Goal: Task Accomplishment & Management: Use online tool/utility

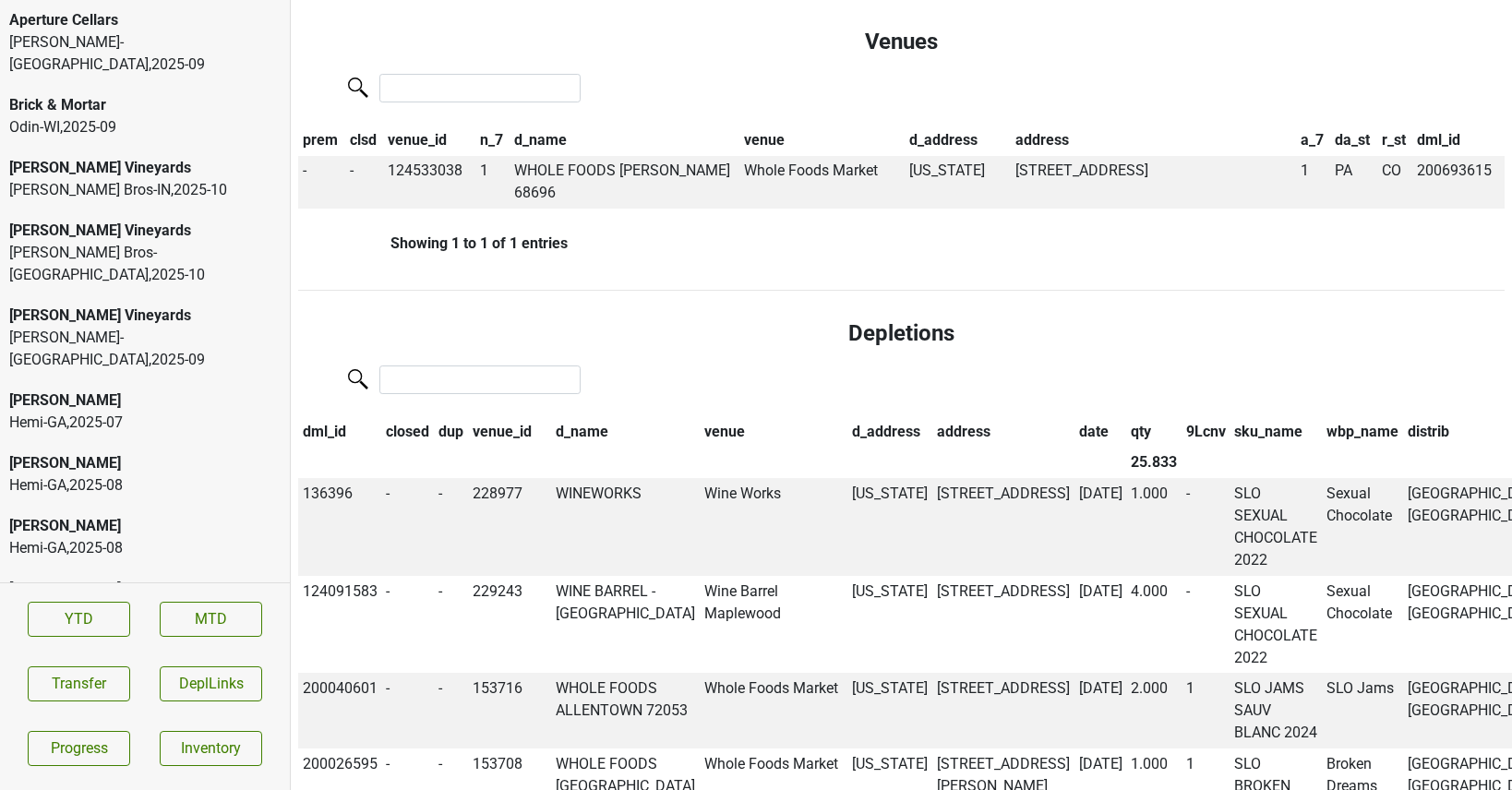
click at [220, 29] on div "Aperture Cellars" at bounding box center [144, 20] width 271 height 22
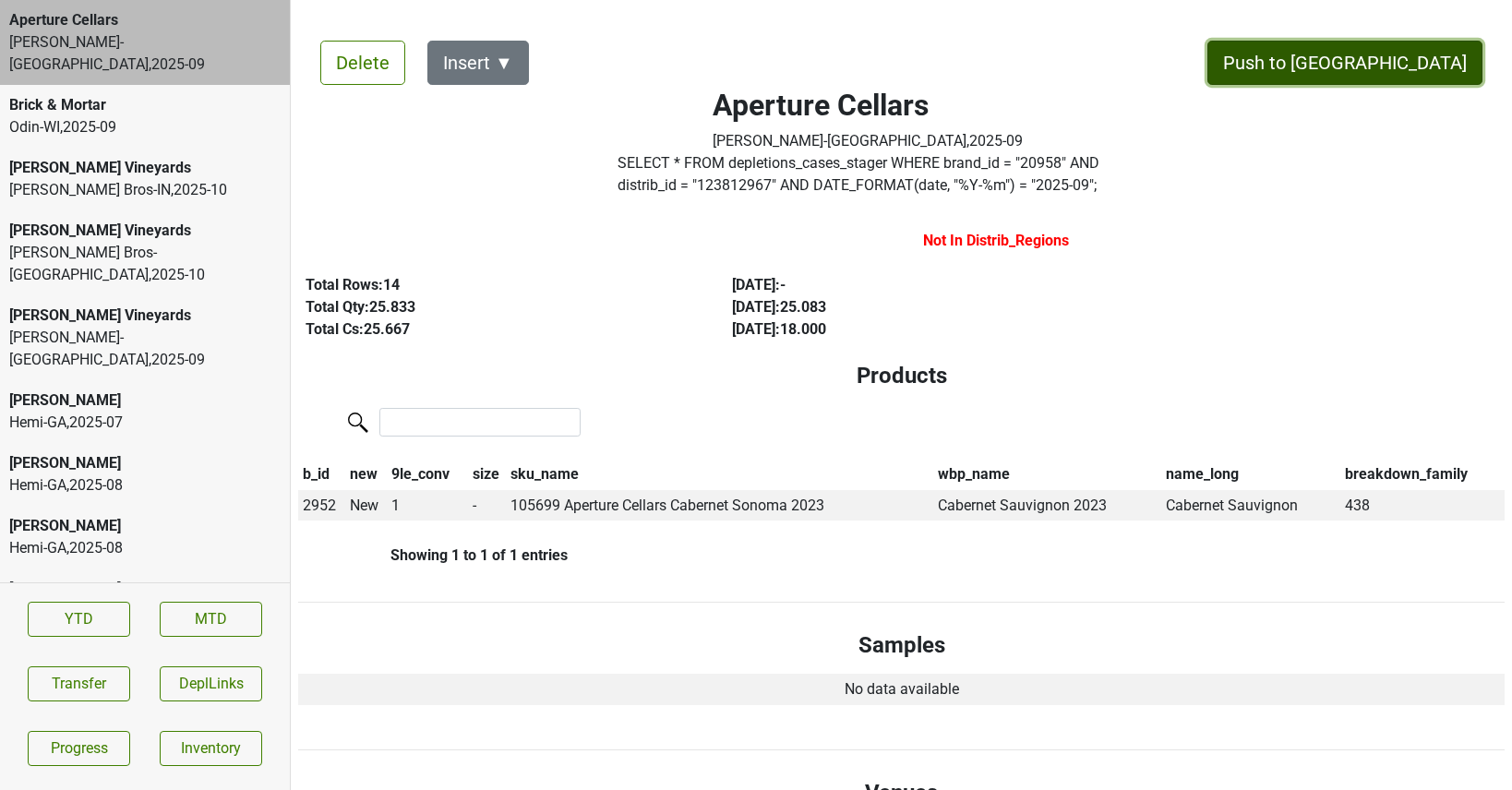
click at [1399, 57] on button "Push to DC" at bounding box center [1344, 63] width 275 height 44
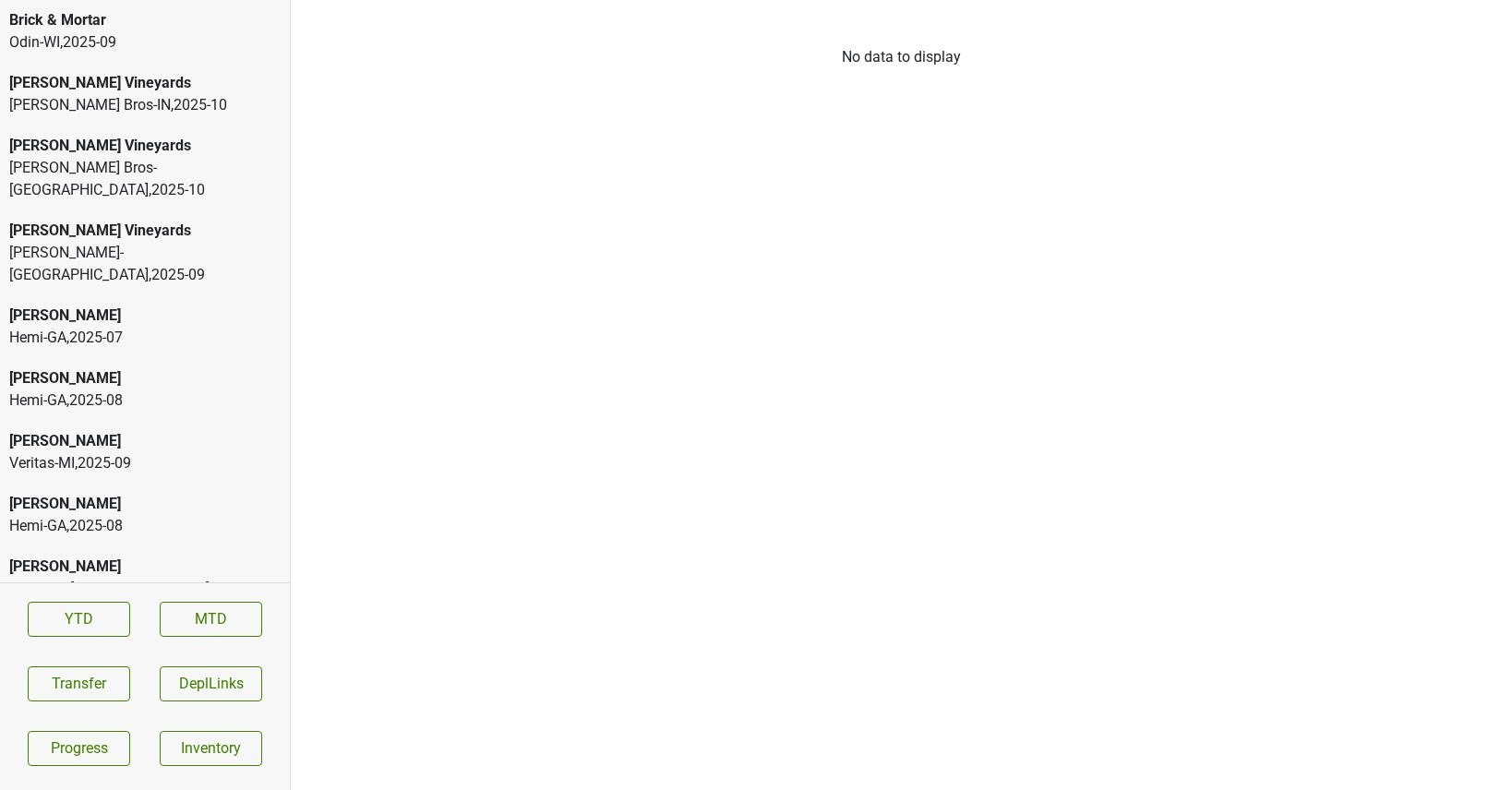
click at [100, 83] on div "Buehler Vineyards" at bounding box center [144, 83] width 271 height 22
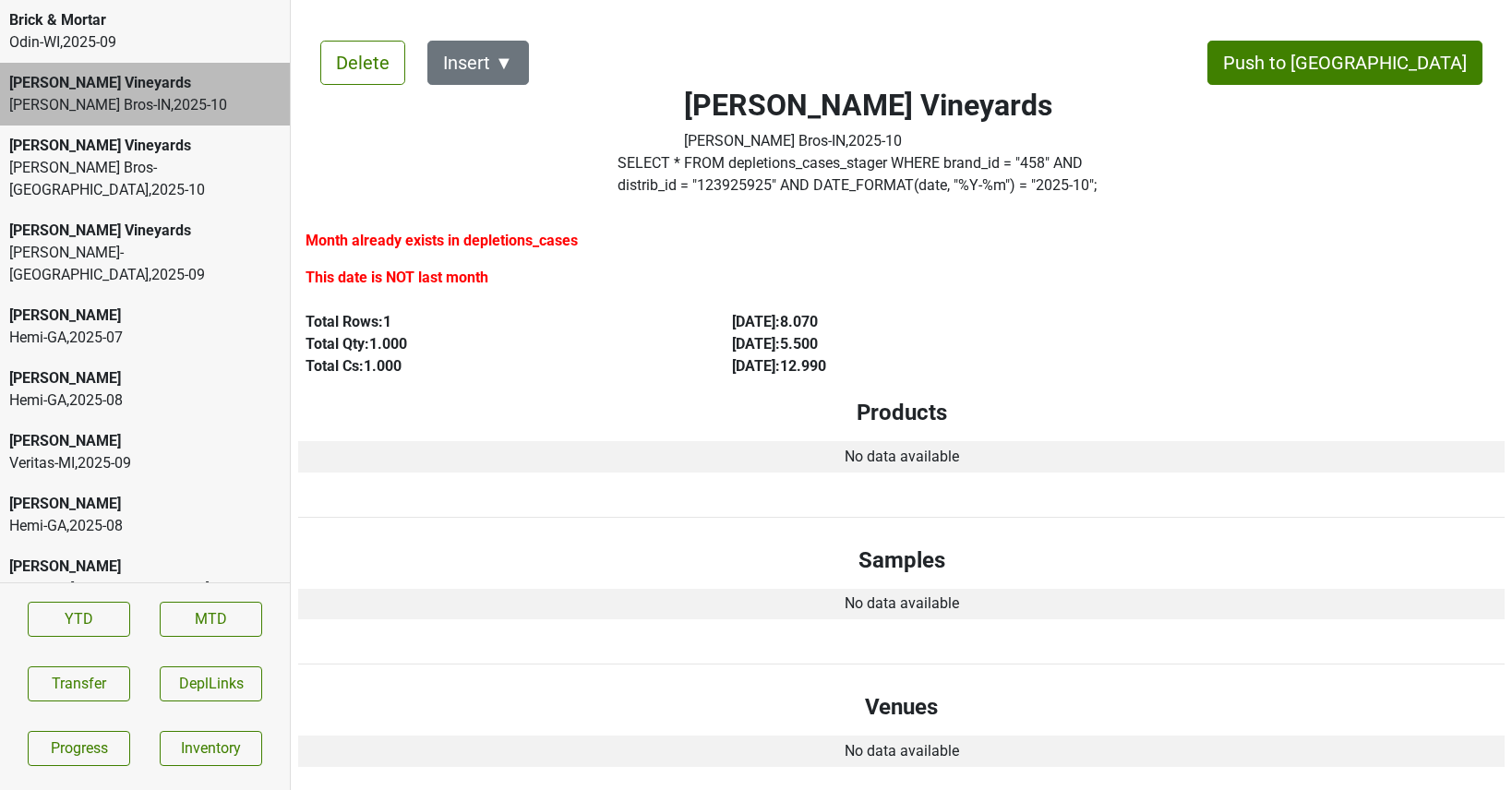
click at [90, 26] on div "Brick & Mortar" at bounding box center [144, 20] width 271 height 22
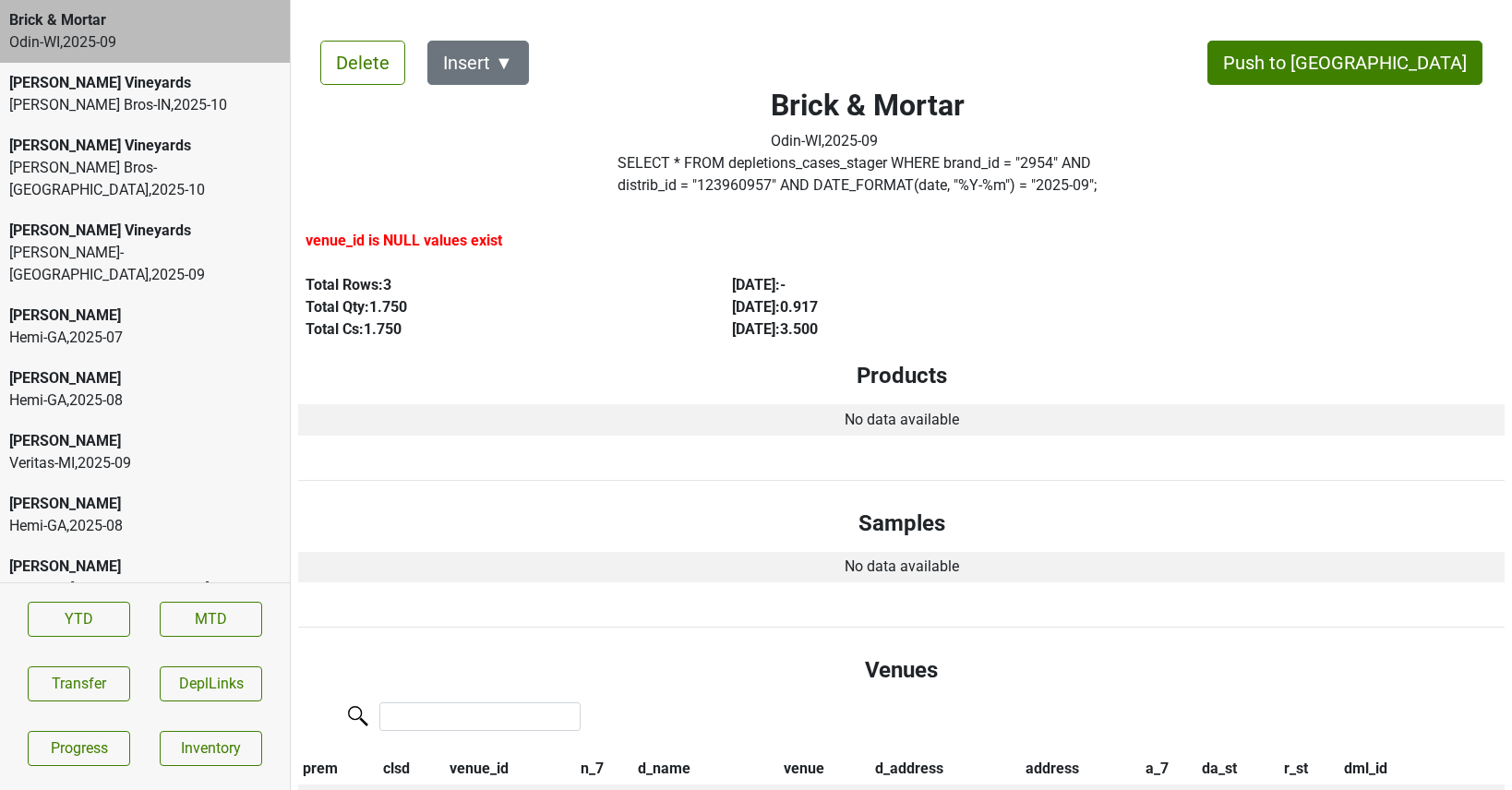
click at [115, 95] on div "Johnson Bros-IN , 2025 - 10" at bounding box center [144, 105] width 271 height 22
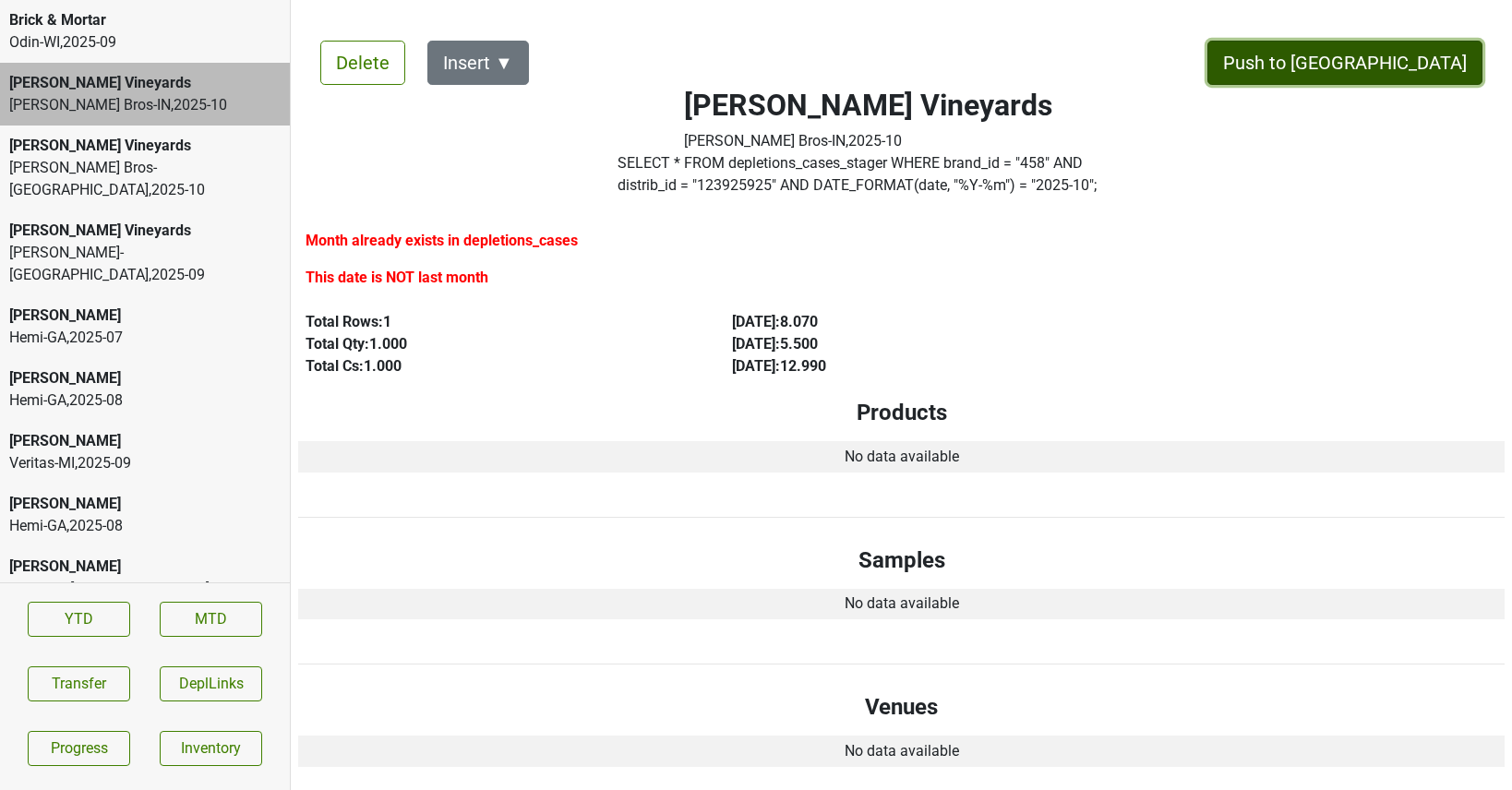
click at [1452, 67] on button "Push to DC" at bounding box center [1344, 63] width 275 height 44
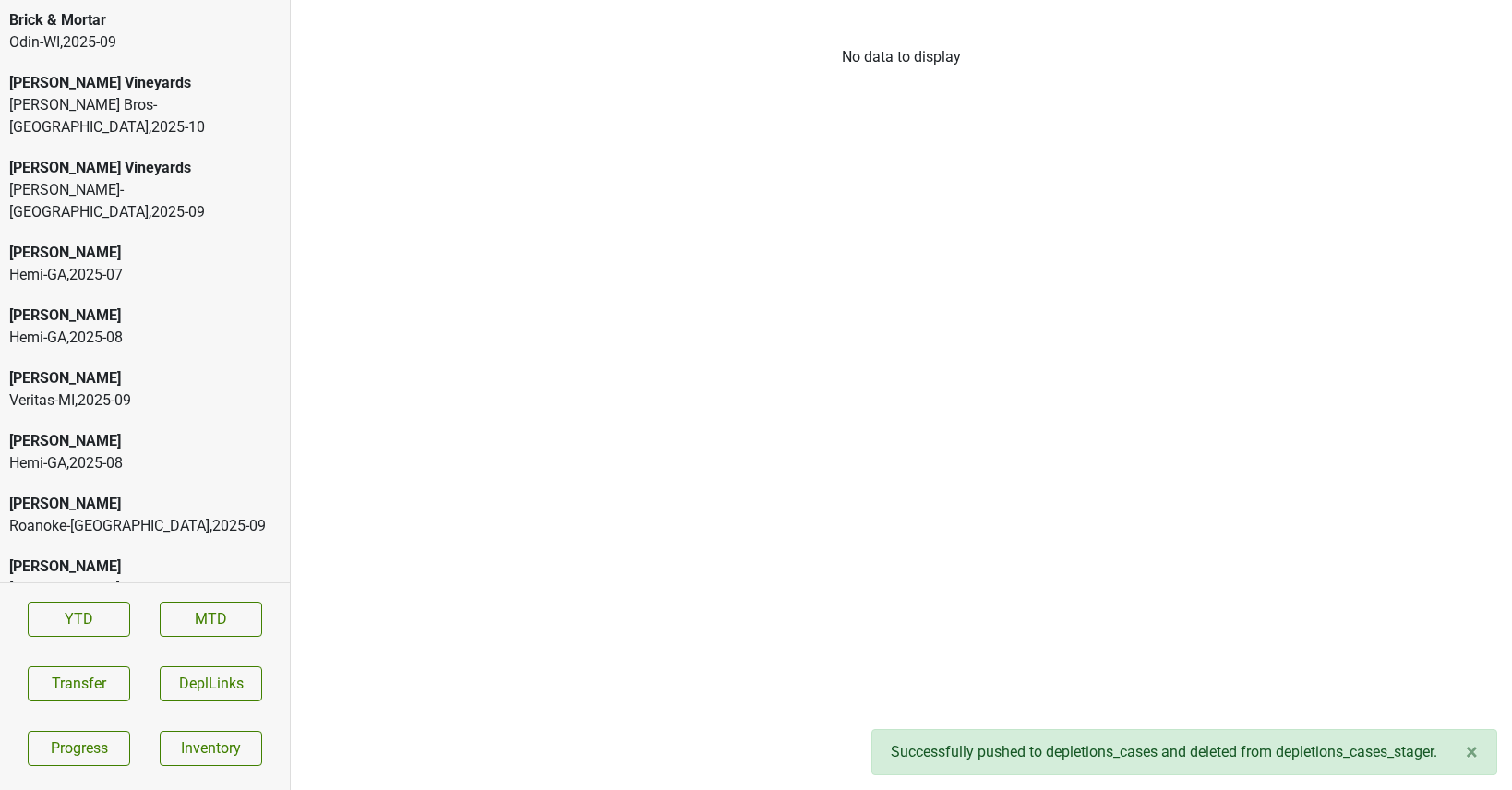
click at [219, 121] on div "Buehler Vineyards Johnson Bros-MN , 2025 - 10" at bounding box center [145, 105] width 290 height 85
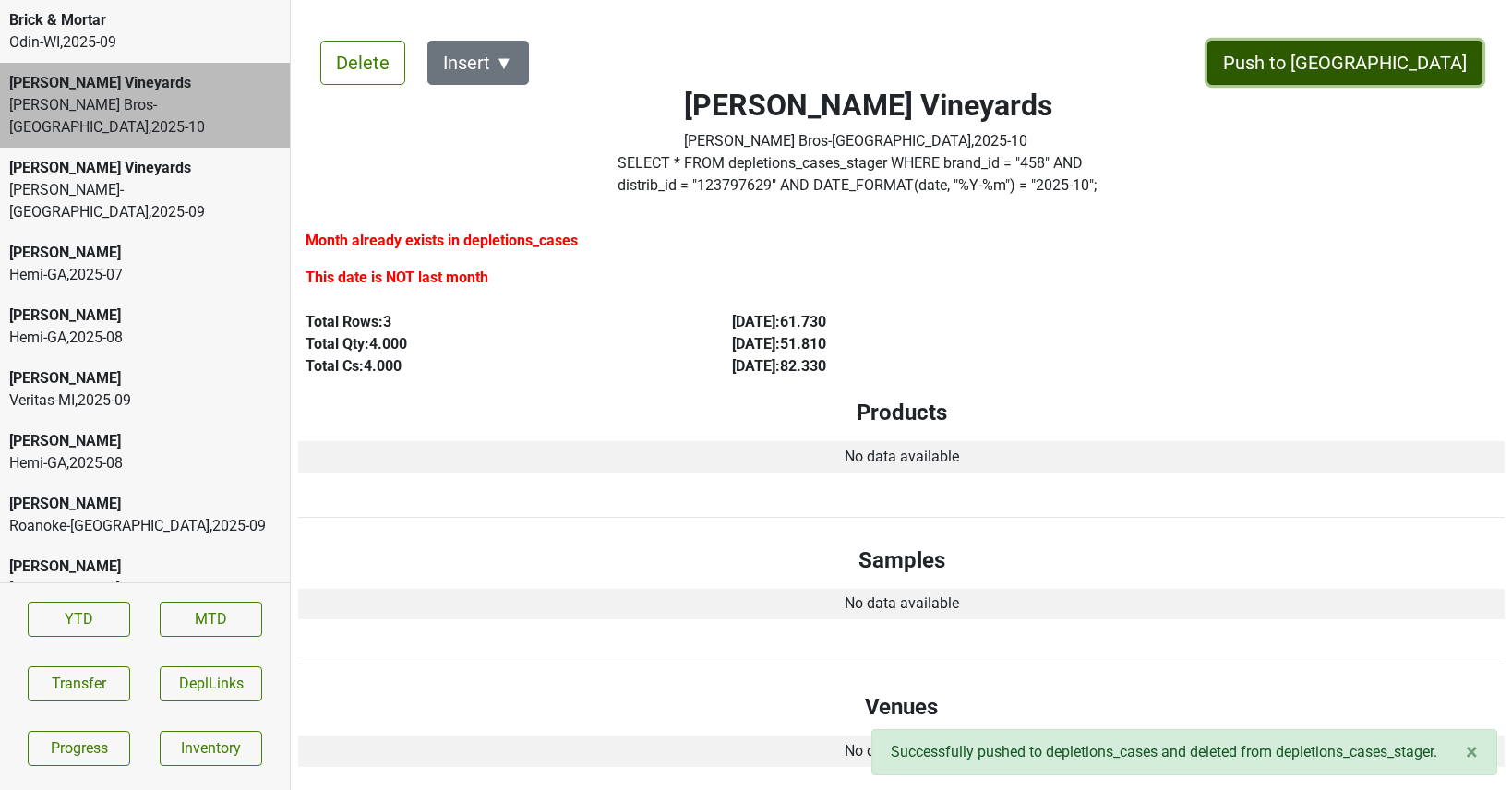
click at [1447, 75] on button "Push to DC" at bounding box center [1344, 63] width 275 height 44
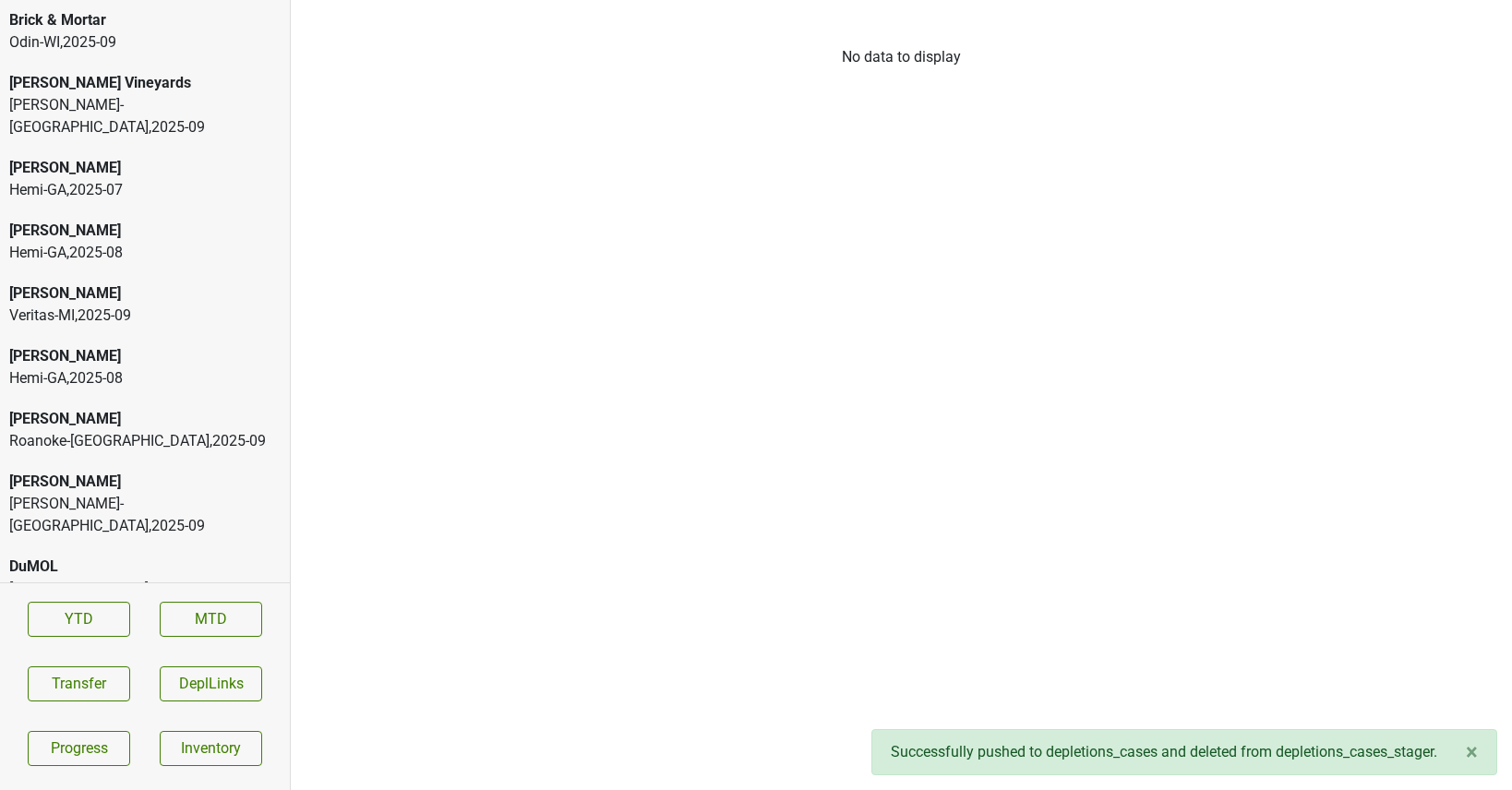
click at [103, 157] on div "Colgin" at bounding box center [144, 168] width 271 height 22
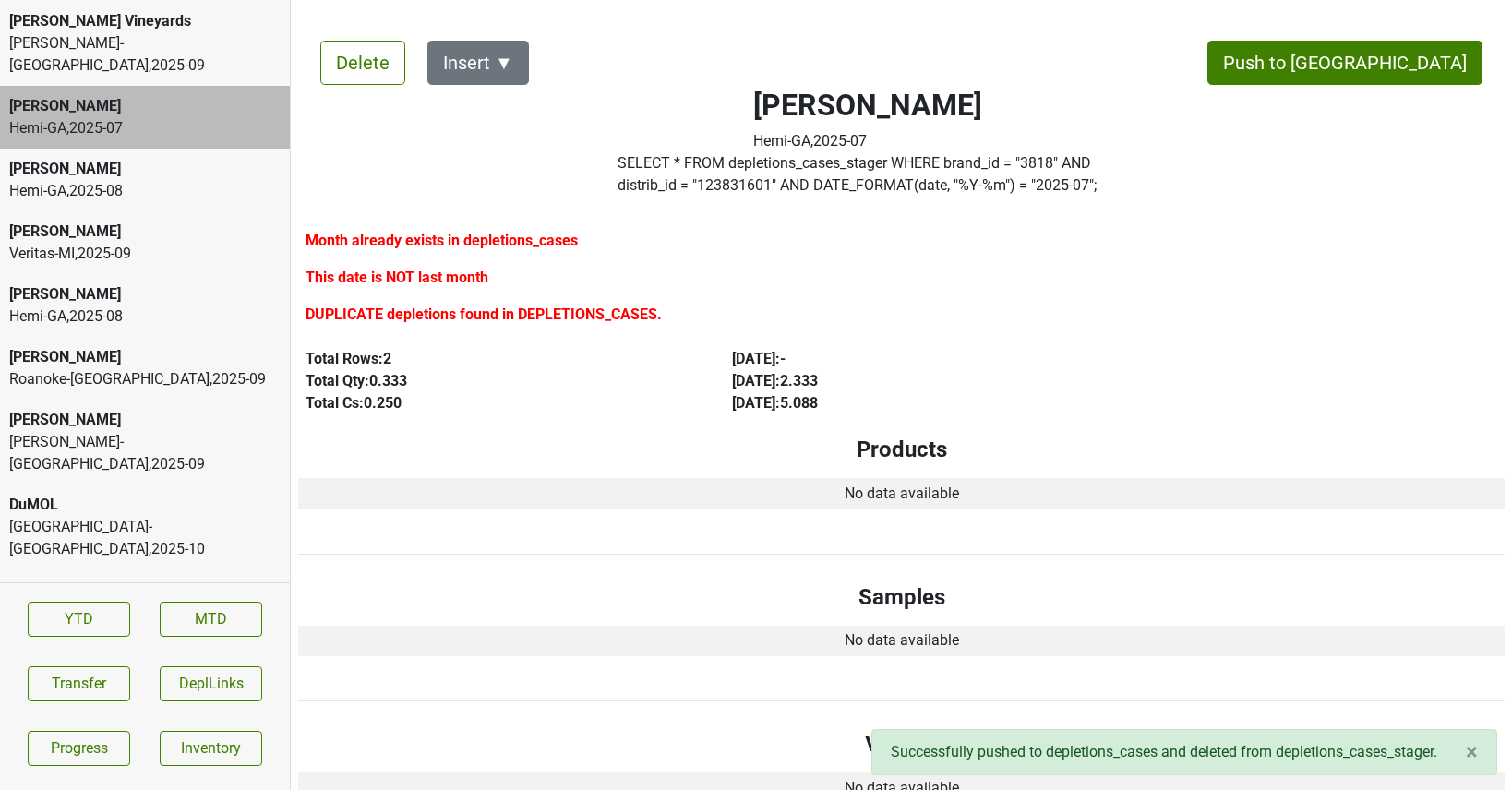
scroll to position [64, 0]
click at [126, 344] on div "Dalla Valle" at bounding box center [144, 355] width 271 height 22
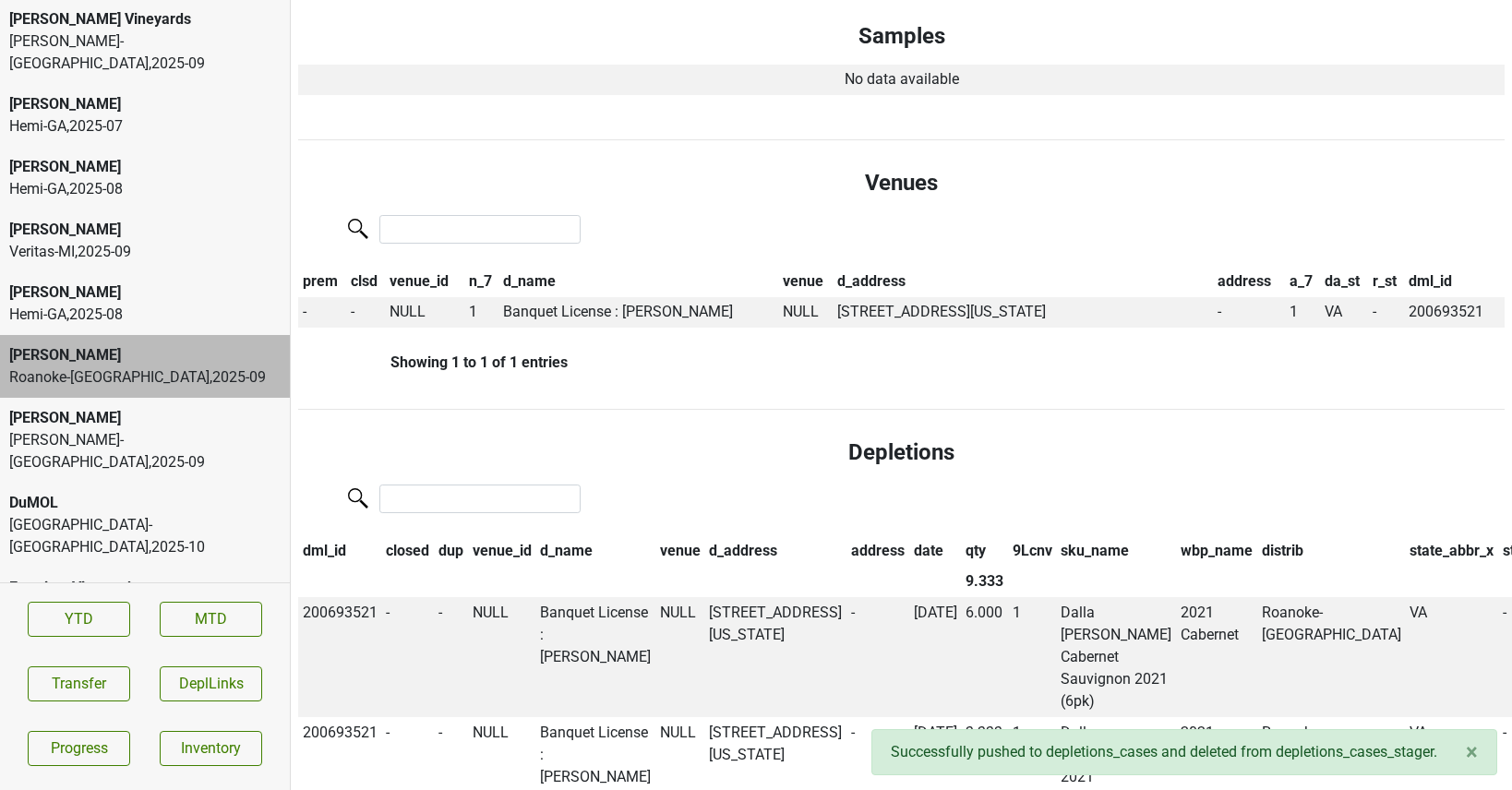
scroll to position [493, 0]
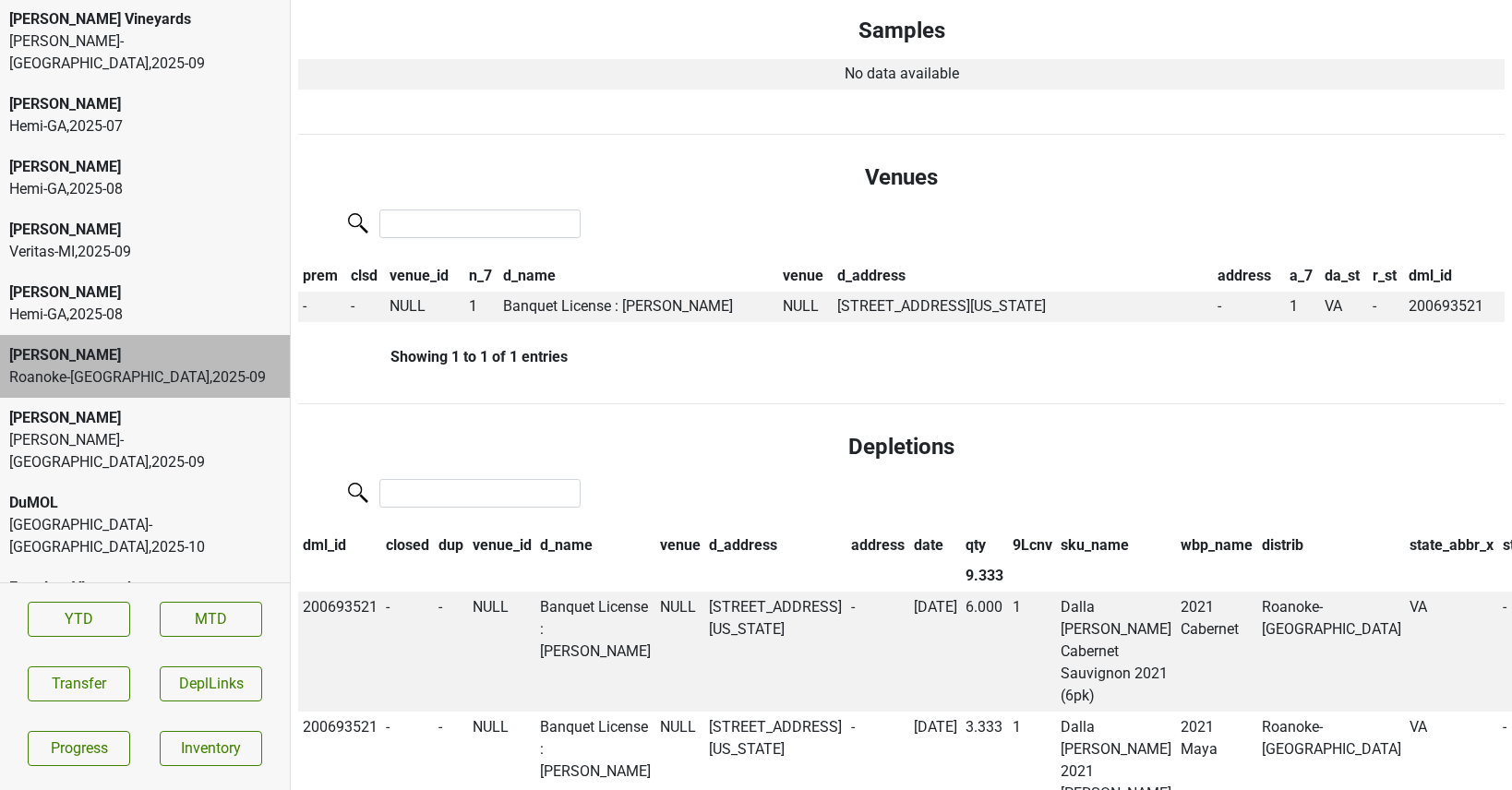
click at [159, 407] on div "Dalla Valle" at bounding box center [144, 418] width 271 height 22
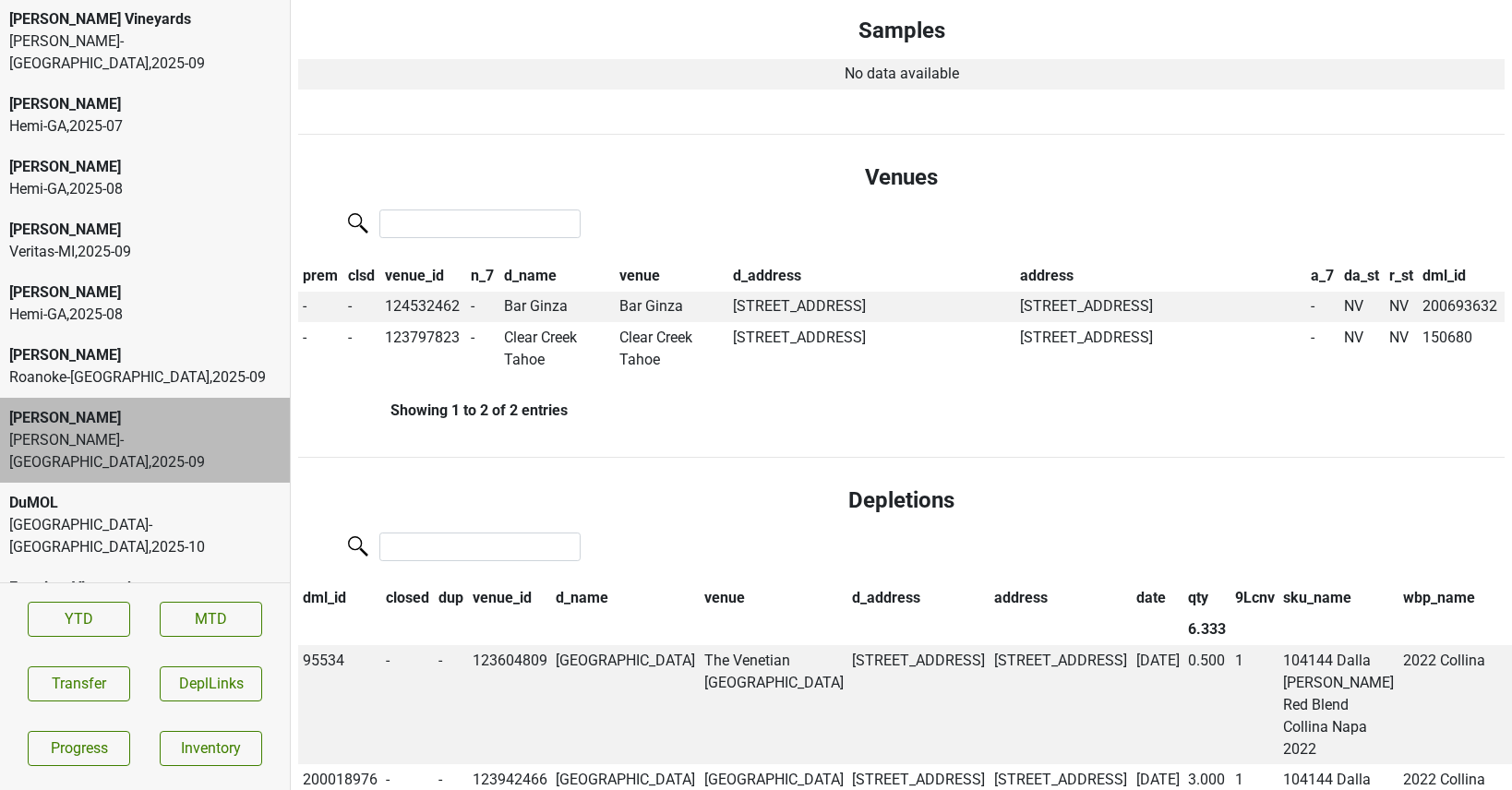
scroll to position [0, 0]
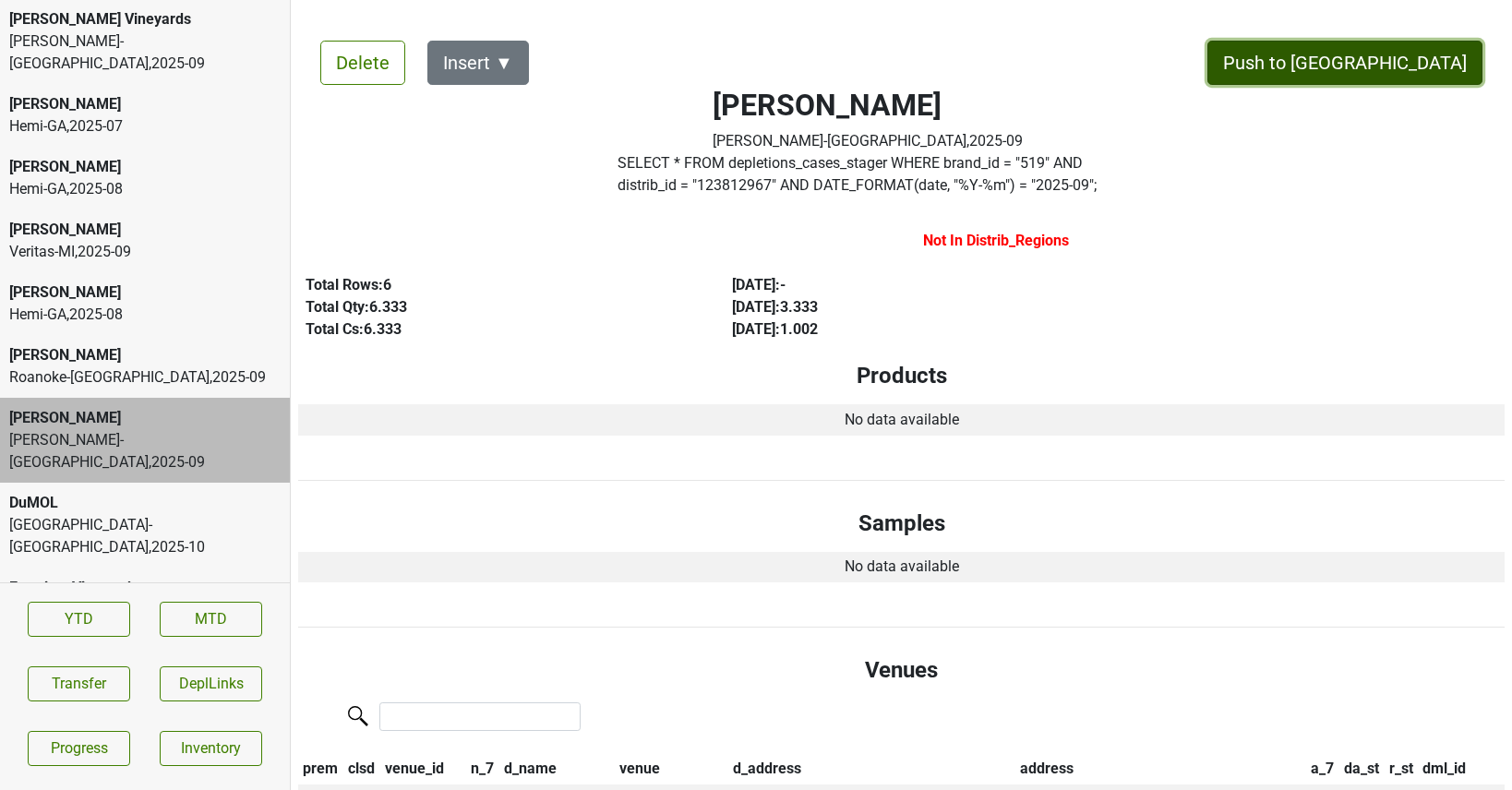
click at [1436, 60] on button "Push to DC" at bounding box center [1344, 63] width 275 height 44
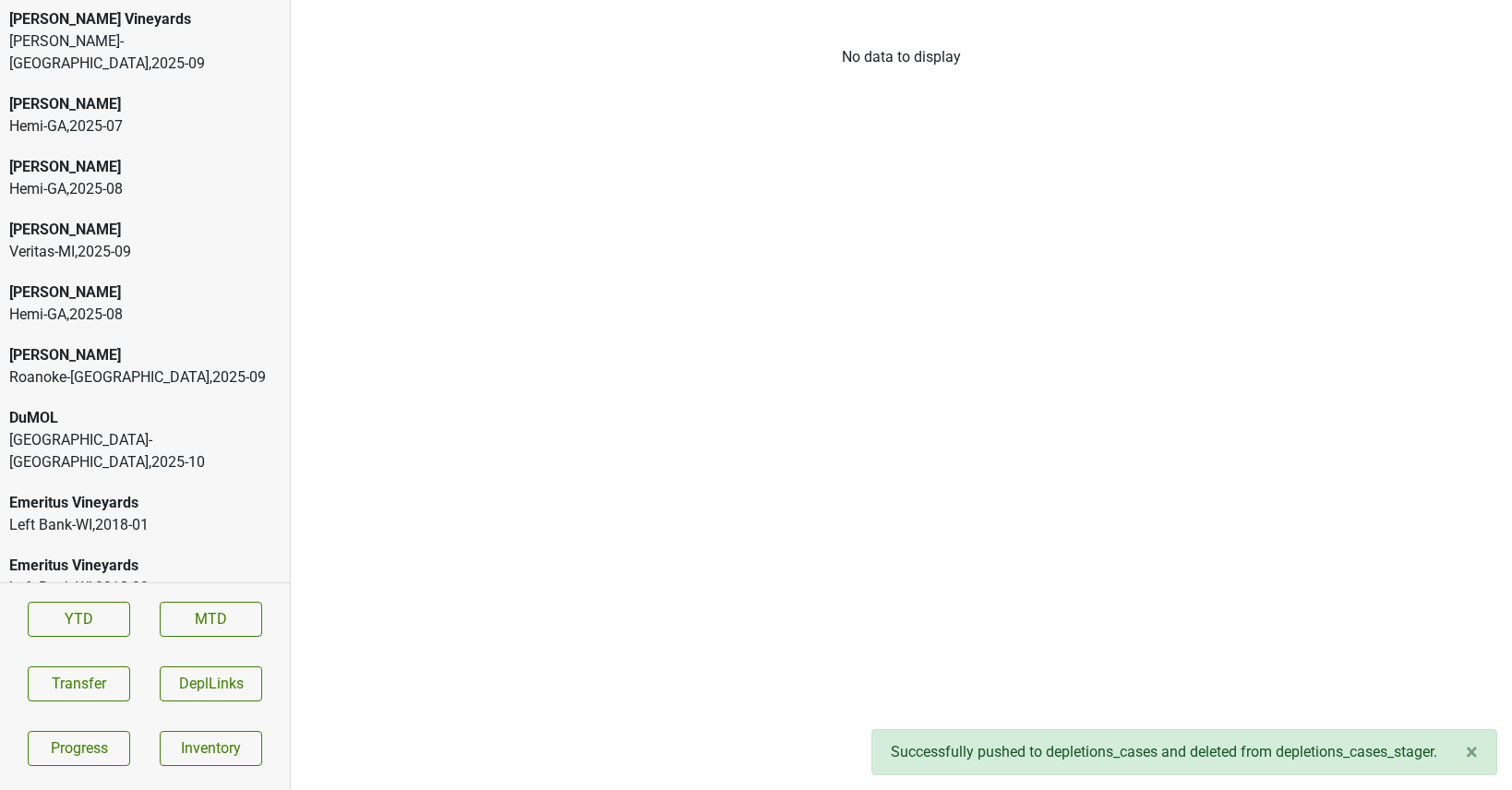
click at [142, 407] on div "DuMOL" at bounding box center [144, 418] width 271 height 22
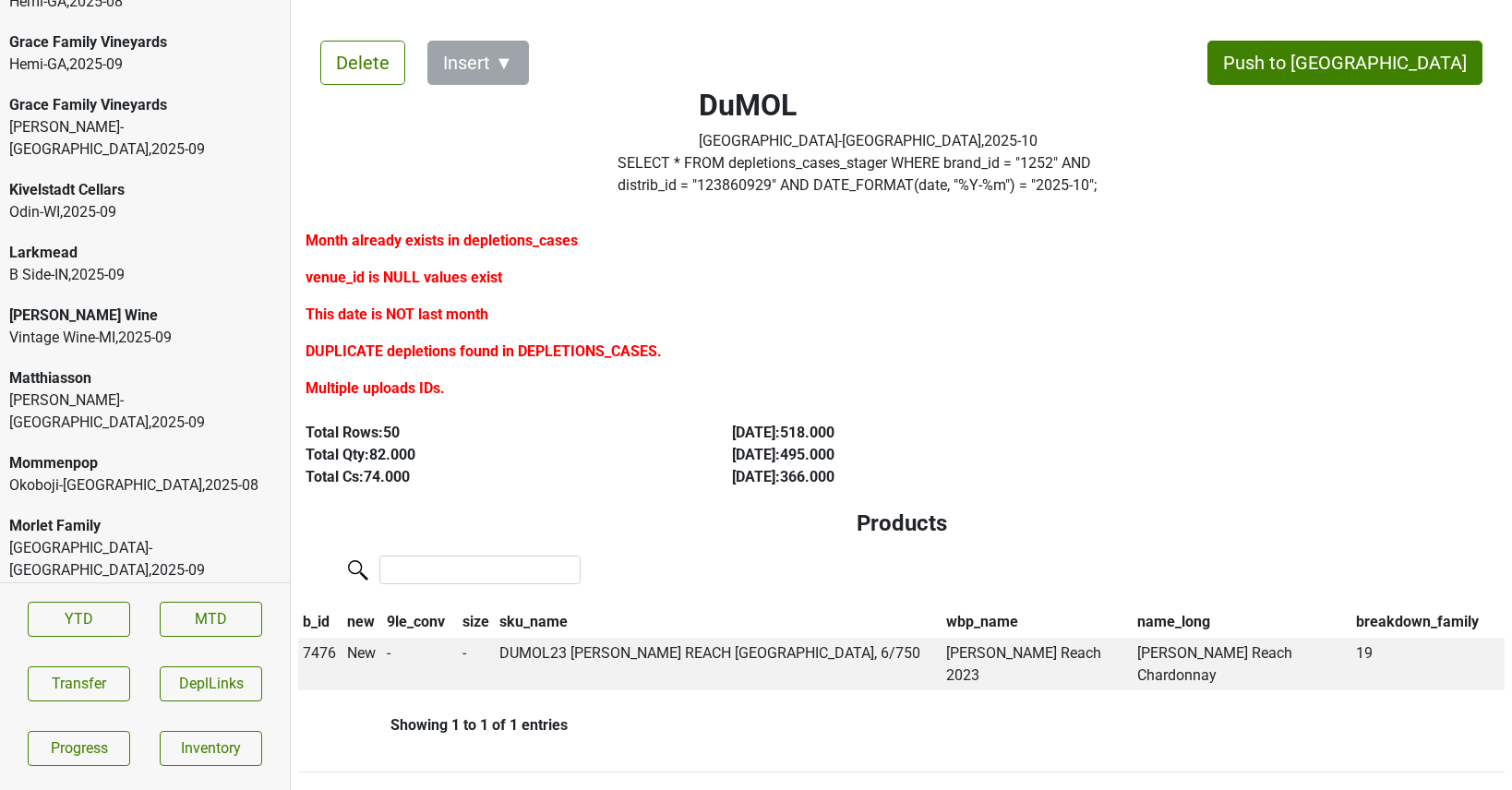
scroll to position [4063, 0]
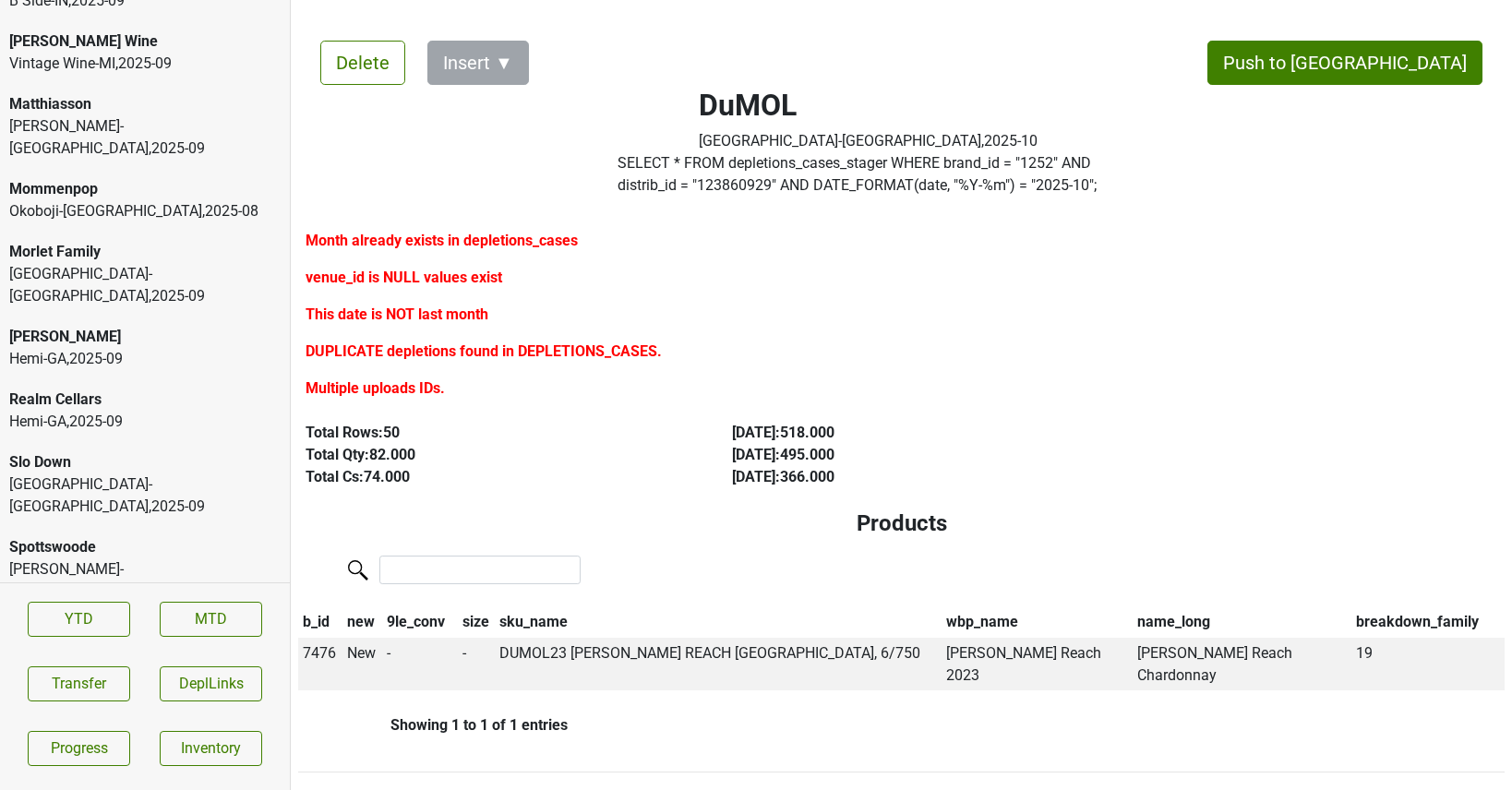
click at [74, 728] on div "Odin-WI , 2025 - 09" at bounding box center [144, 739] width 271 height 22
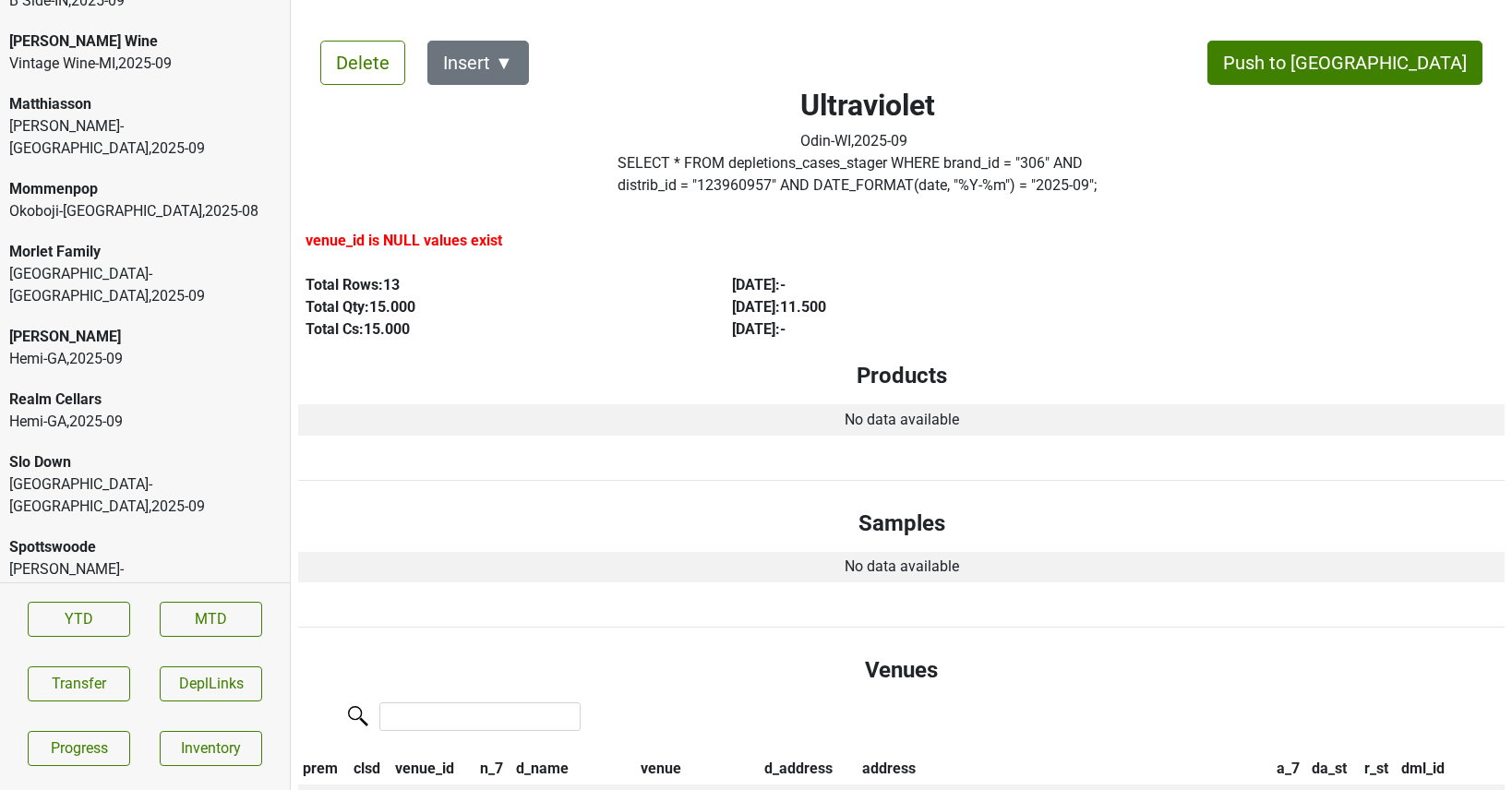
click at [70, 536] on div "Spottswoode" at bounding box center [144, 547] width 271 height 22
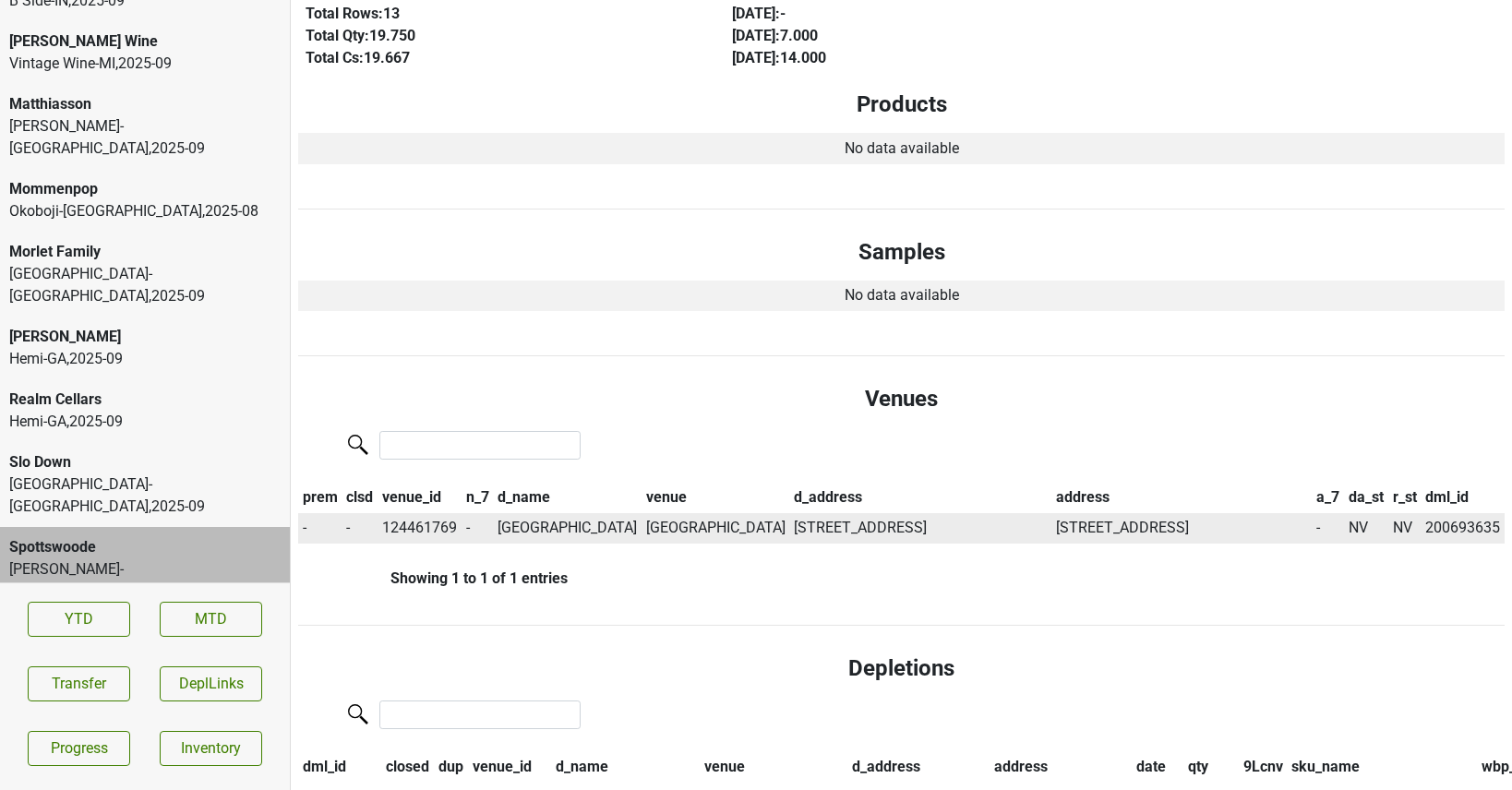
scroll to position [0, 0]
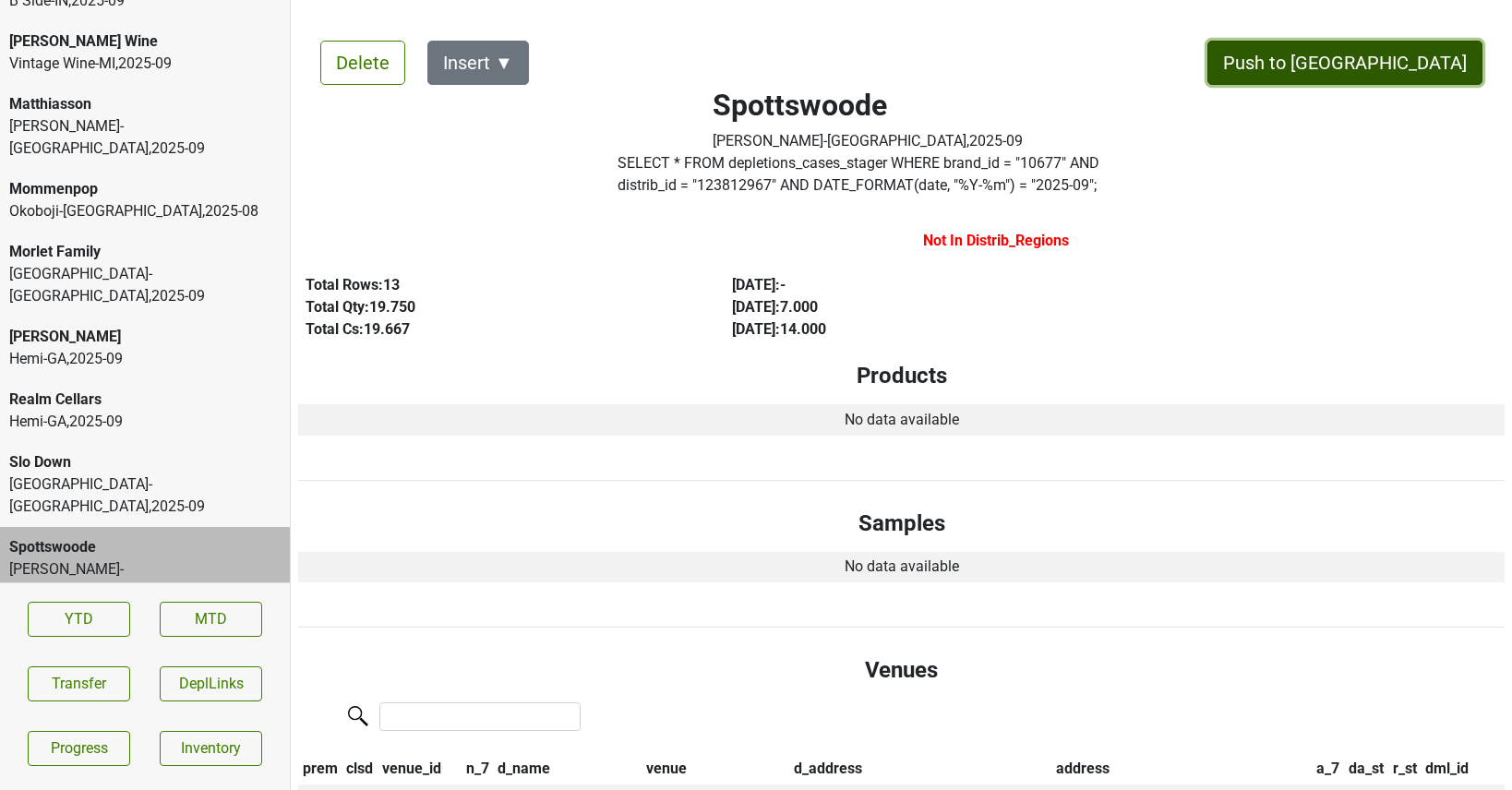
click at [1423, 66] on button "Push to DC" at bounding box center [1344, 63] width 275 height 44
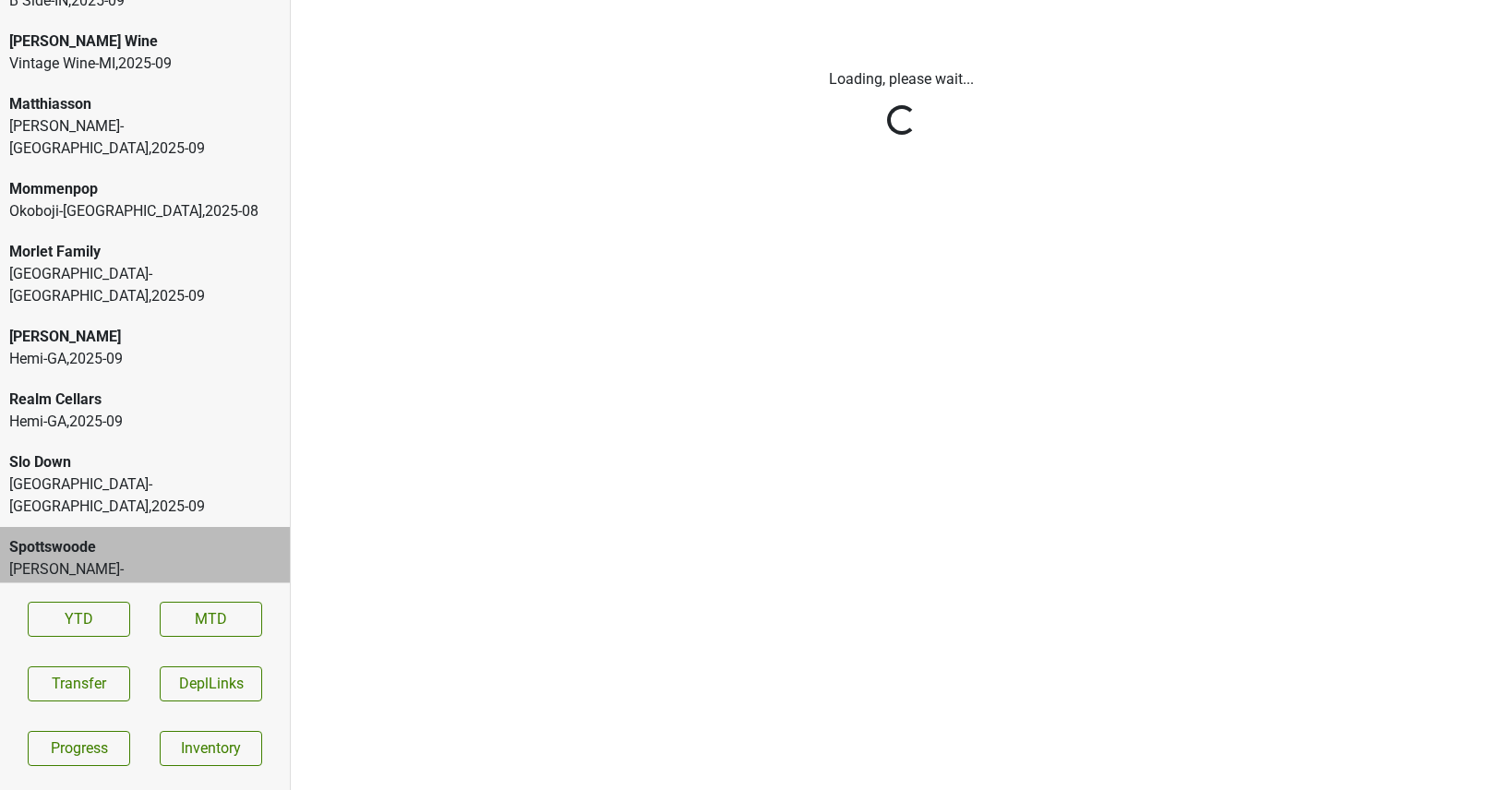
scroll to position [4000, 0]
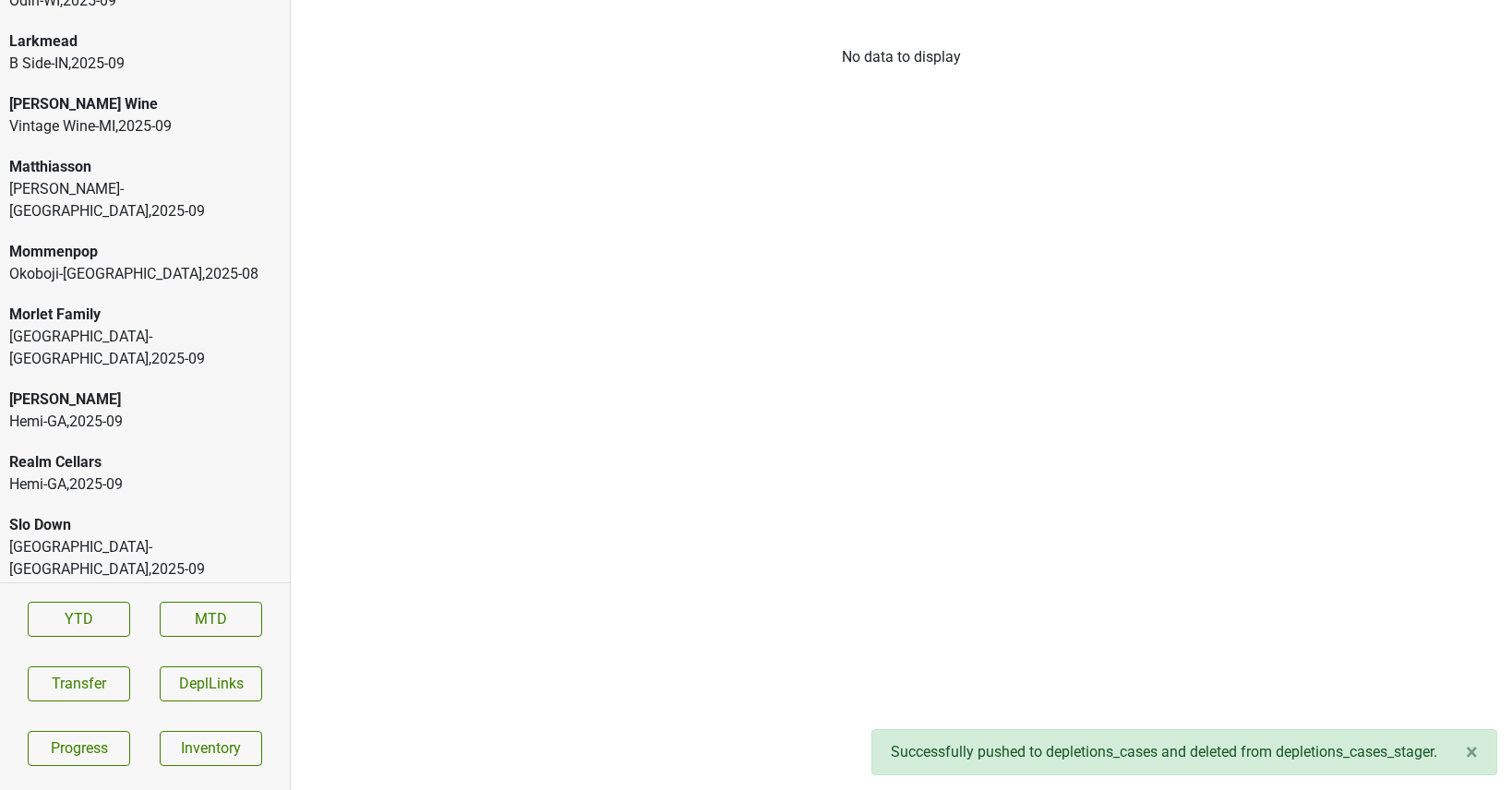
click at [156, 536] on div "Vine Street-NJ_PA , 2025 - 09" at bounding box center [144, 558] width 271 height 44
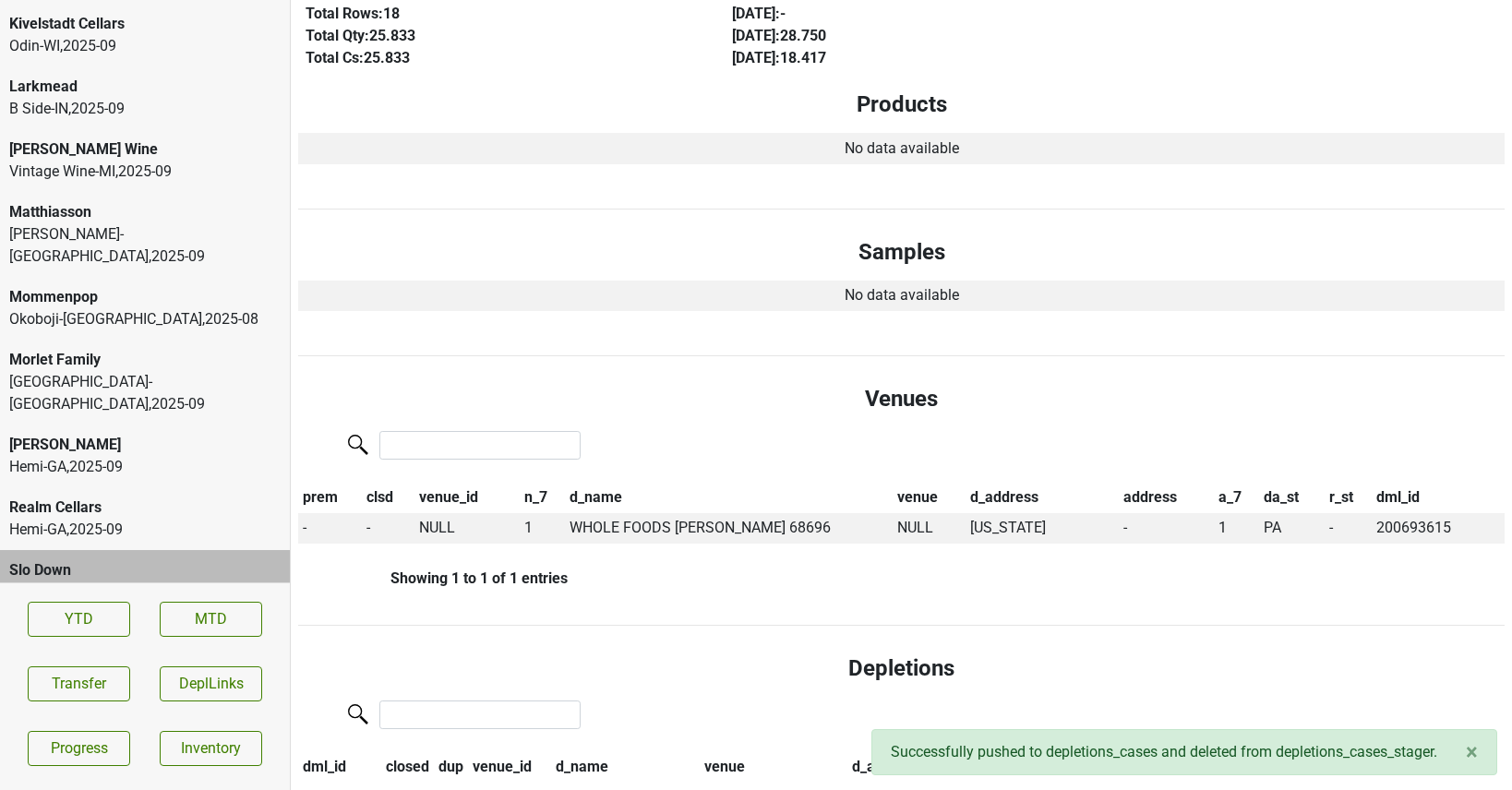
scroll to position [3954, 0]
click at [112, 372] on div "Tramonte-OH , 2025 - 09" at bounding box center [144, 394] width 271 height 44
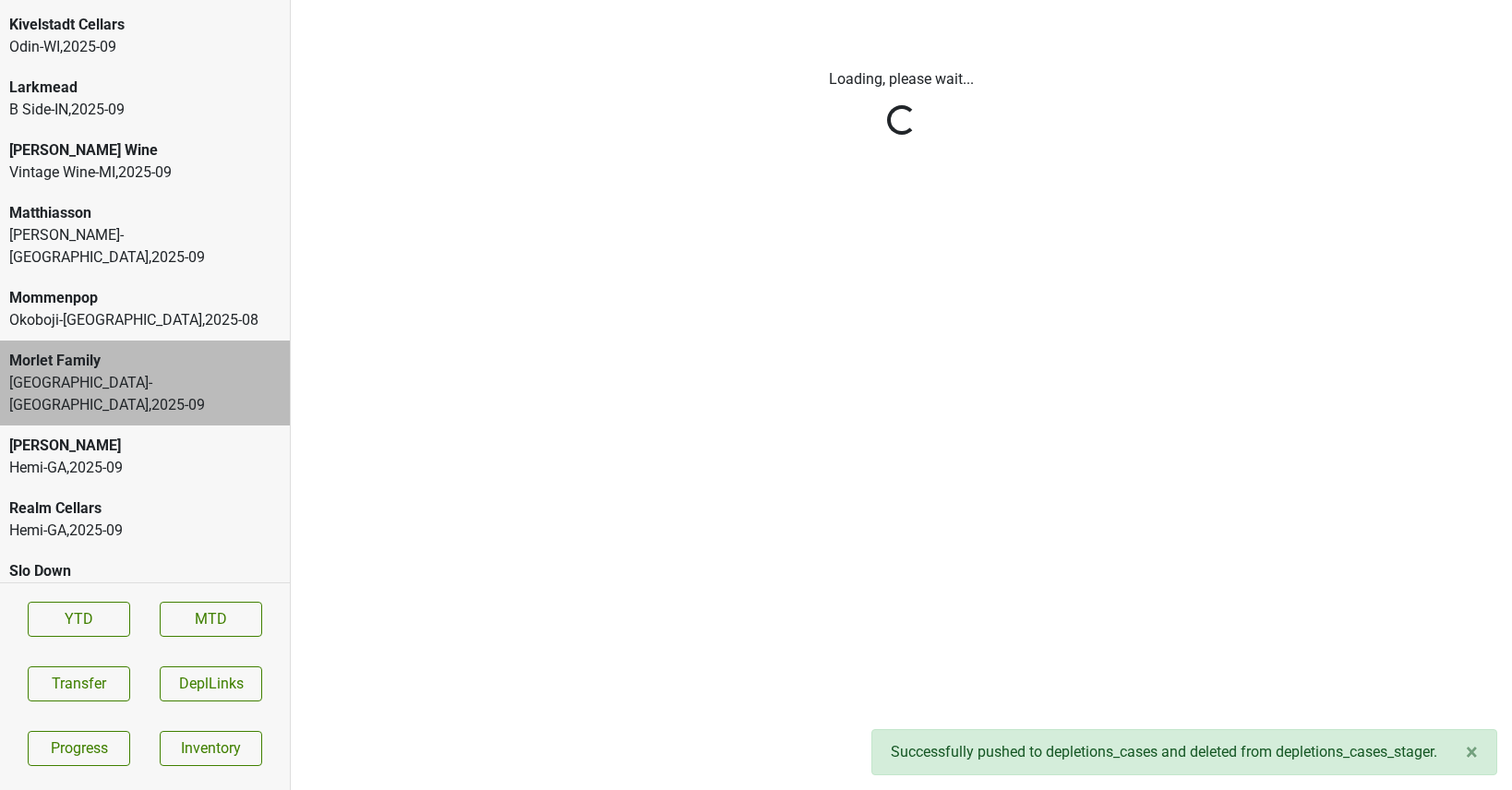
click at [84, 0] on html "Brick & Mortar Odin-WI , 2025 - 09 Buehler Vineyards Martignetti-NH , 2025 - 09…" at bounding box center [756, 0] width 1512 height 0
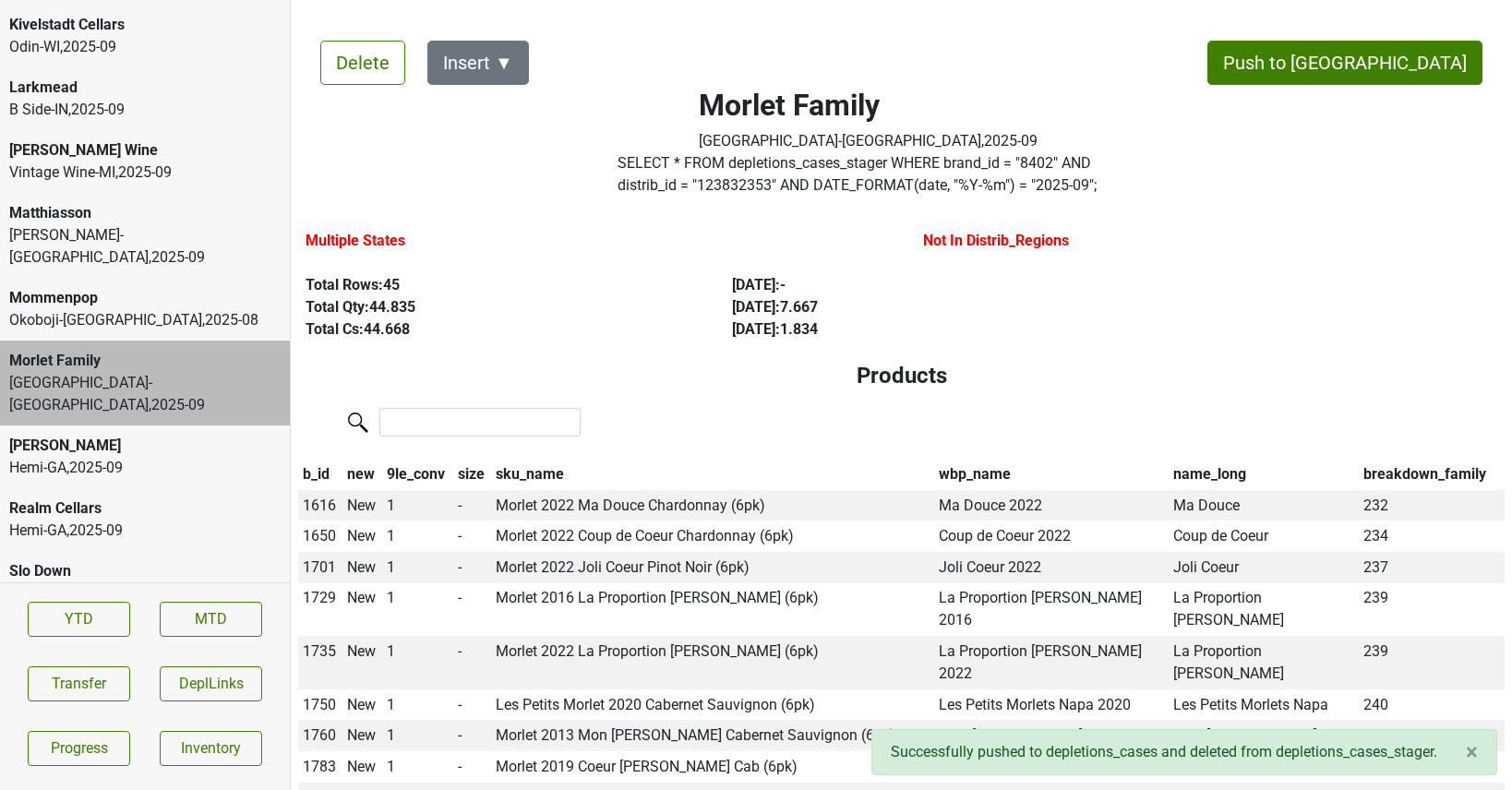
click at [84, 309] on div "Okoboji-IA , 2025 - 08" at bounding box center [144, 320] width 271 height 22
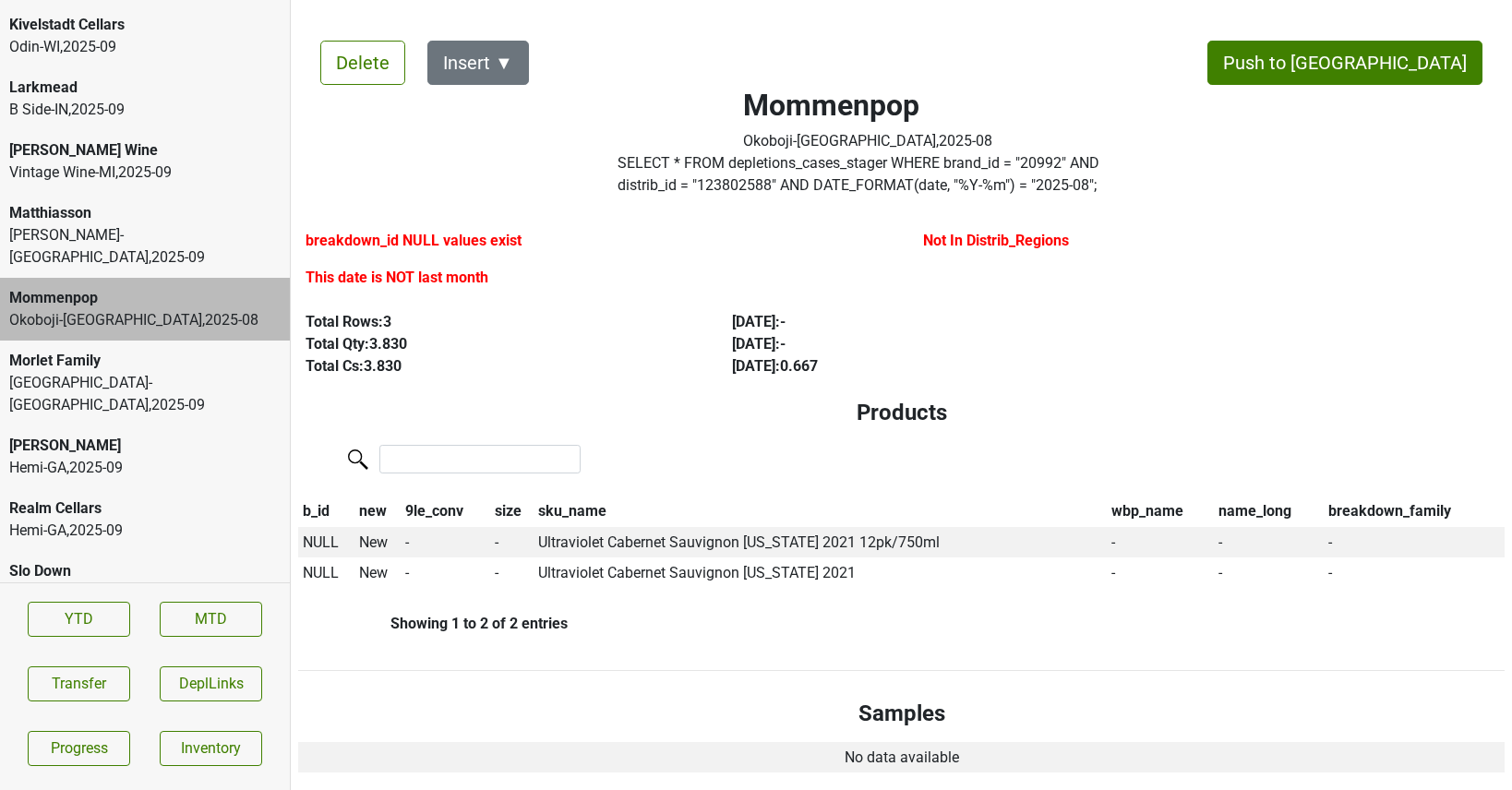
click at [119, 278] on div "Mommenpop Okoboji-IA , 2025 - 08" at bounding box center [145, 309] width 290 height 63
click at [129, 278] on div "Mommenpop Okoboji-IA , 2025 - 08" at bounding box center [145, 309] width 290 height 63
click at [126, 193] on div "Matthiasson Vin Sauvage-NV , 2025 - 09" at bounding box center [145, 235] width 290 height 85
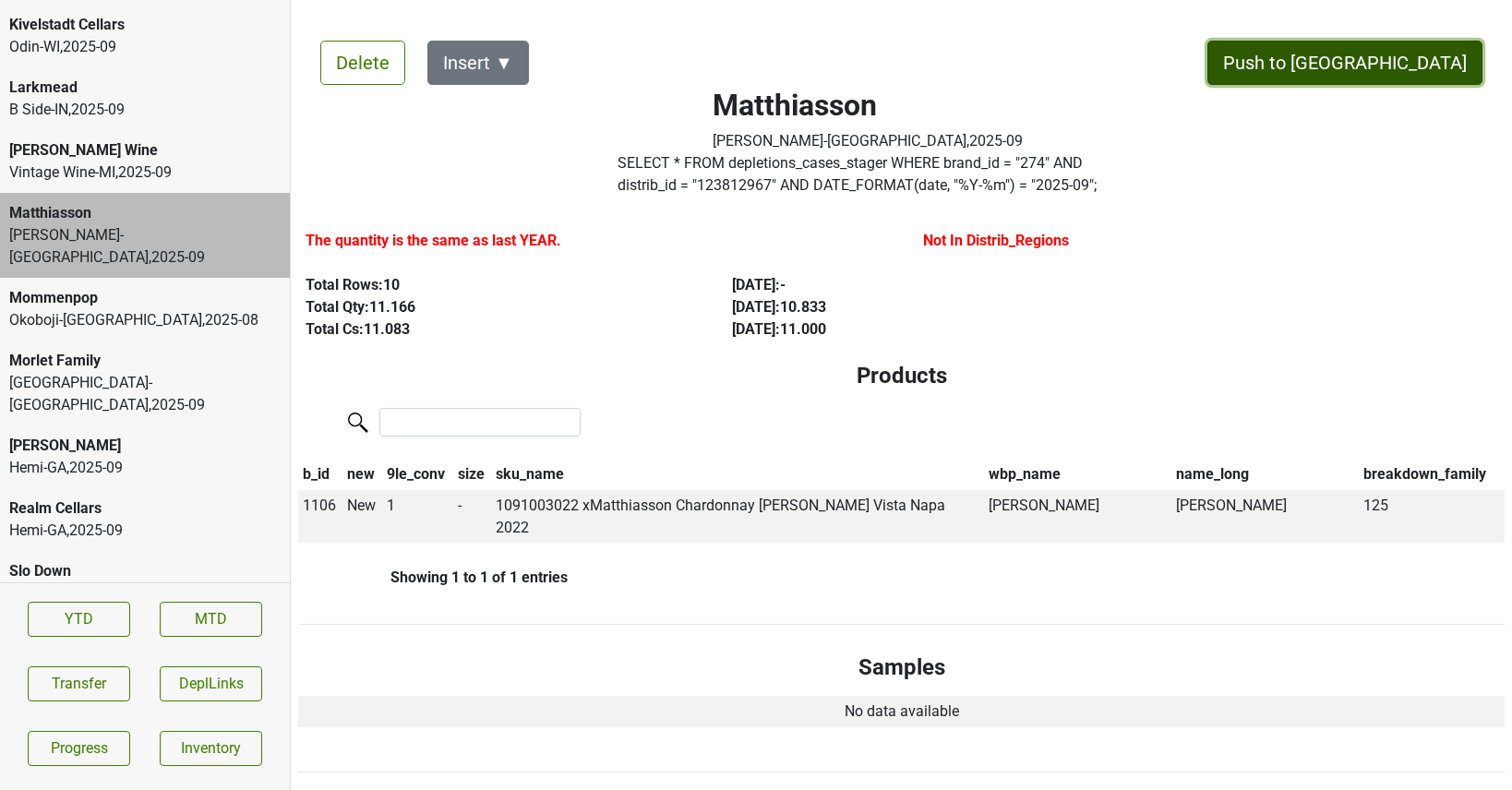
click at [1389, 72] on button "Push to DC" at bounding box center [1344, 63] width 275 height 44
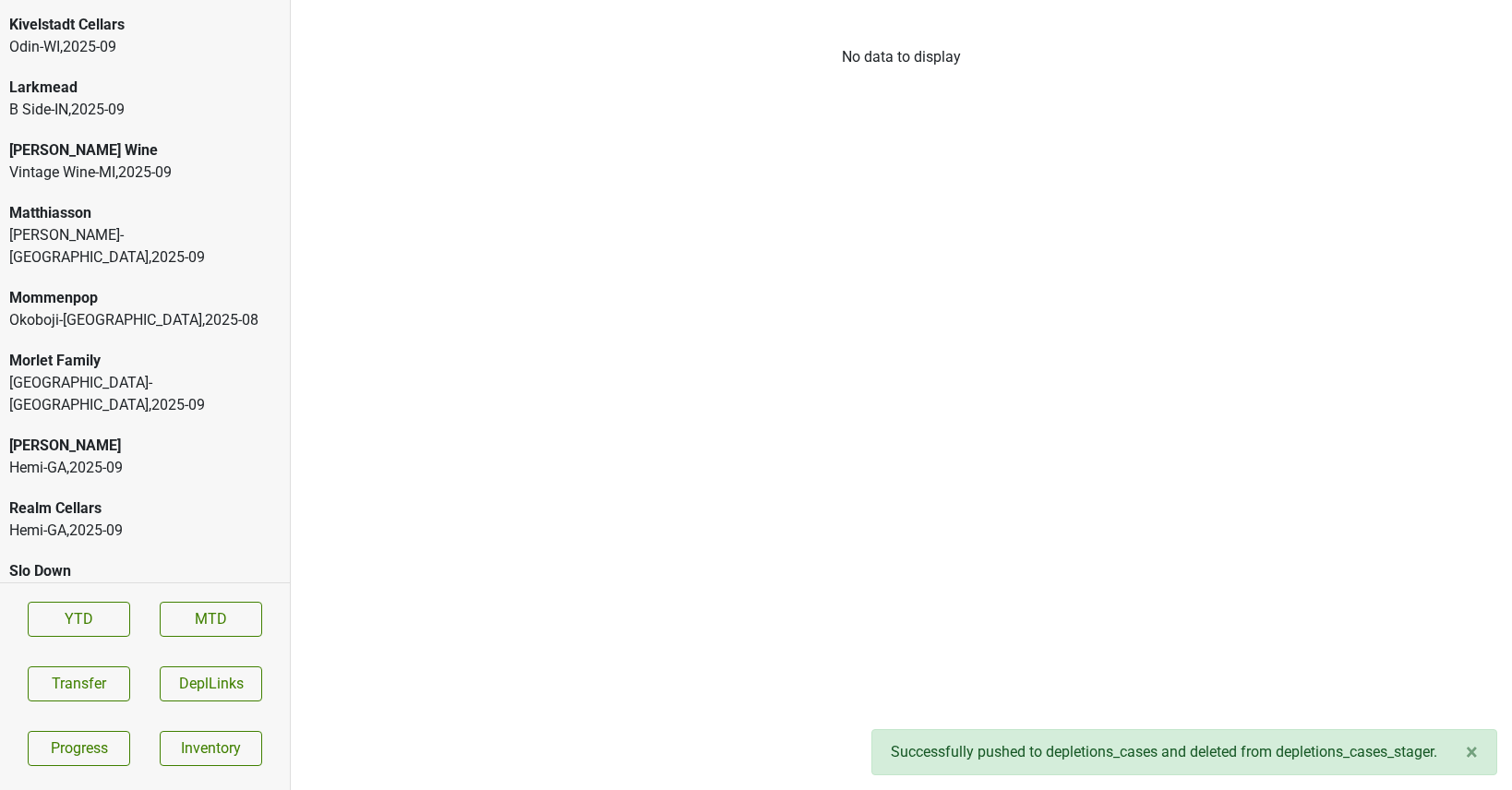
scroll to position [3937, 0]
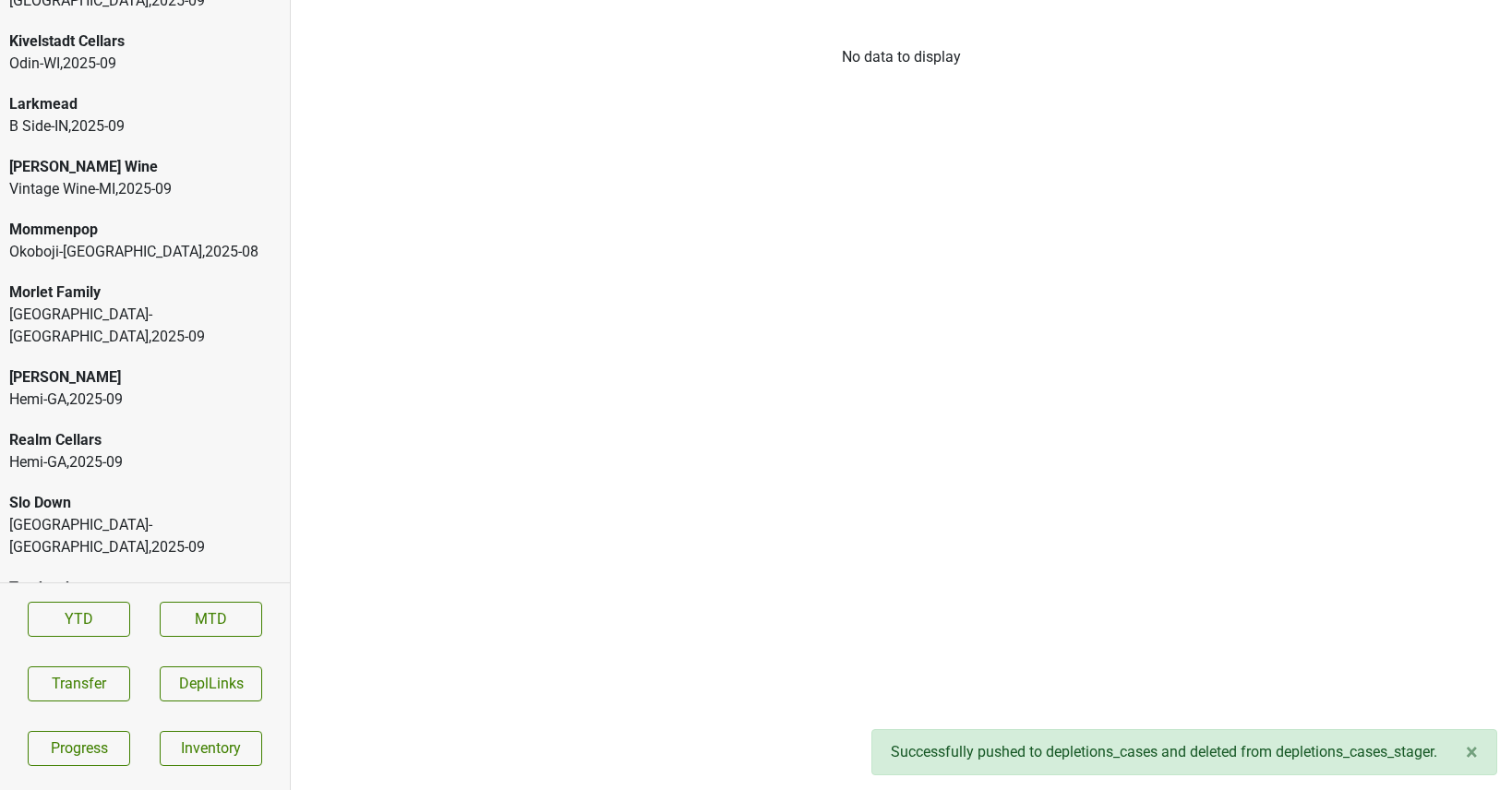
click at [114, 84] on div "Larkmead B Side-IN , 2025 - 09" at bounding box center [145, 115] width 290 height 63
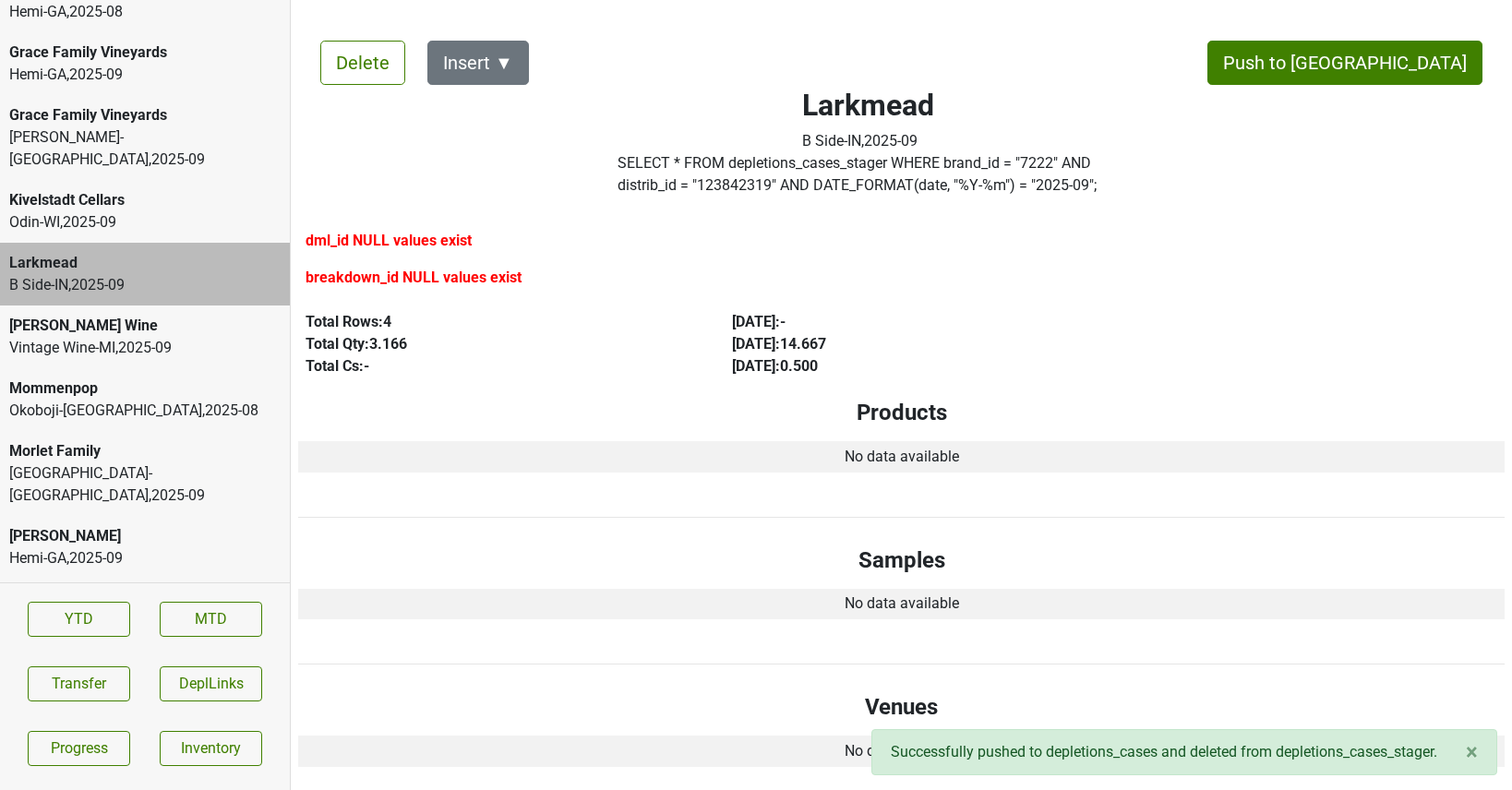
scroll to position [3757, 0]
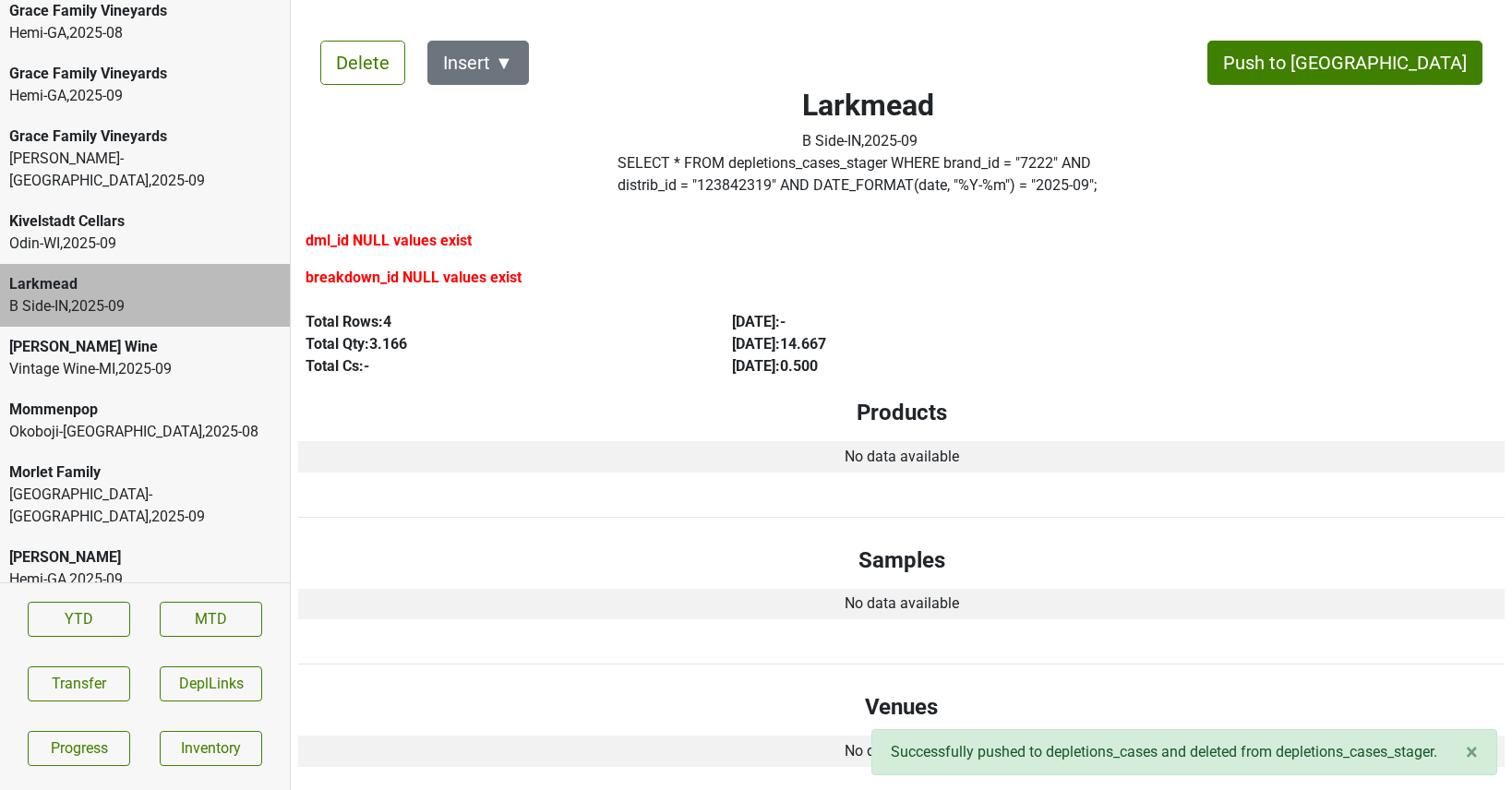
click at [101, 233] on div "Odin-WI , 2025 - 09" at bounding box center [144, 244] width 271 height 22
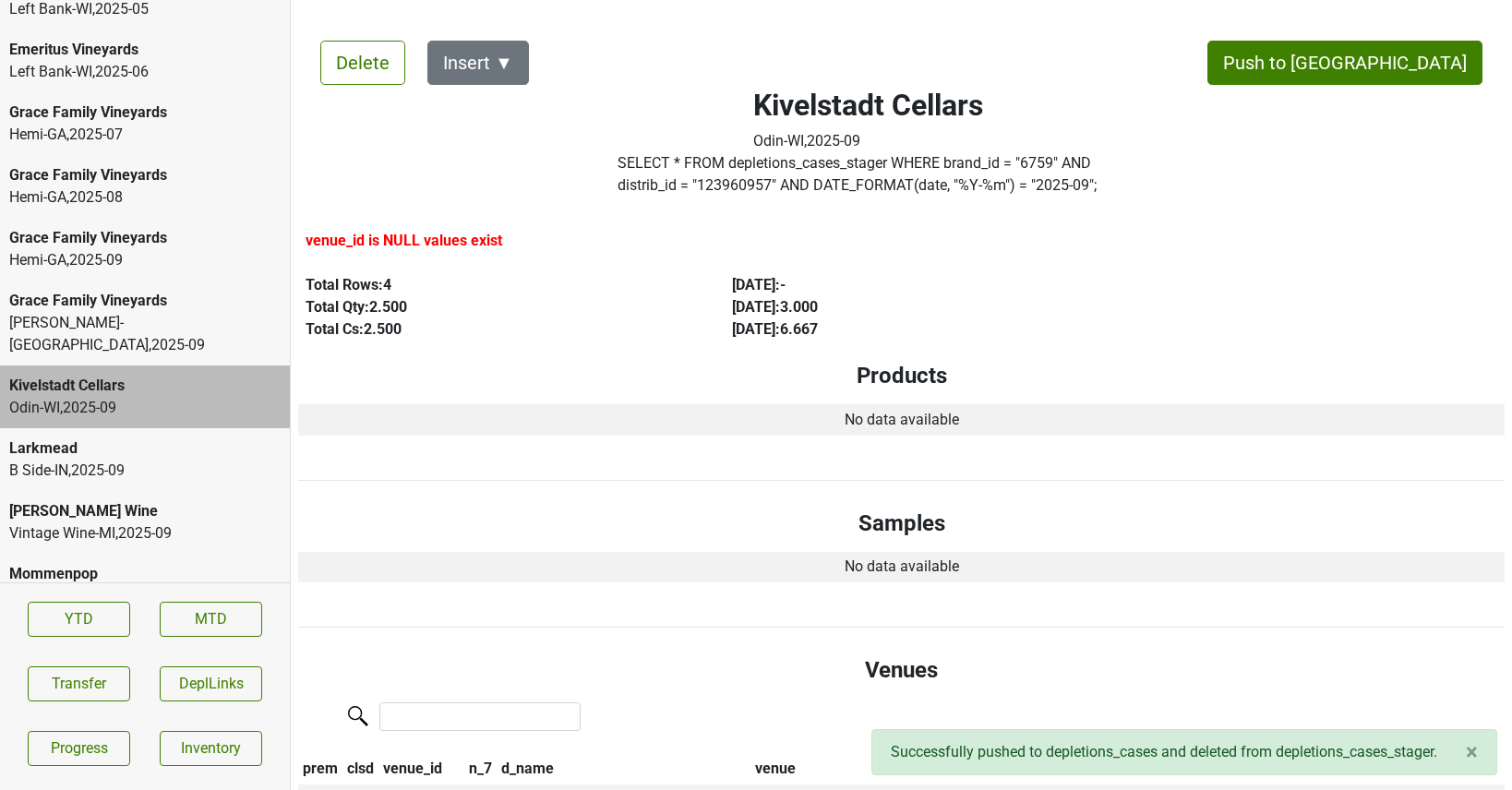
scroll to position [3585, 0]
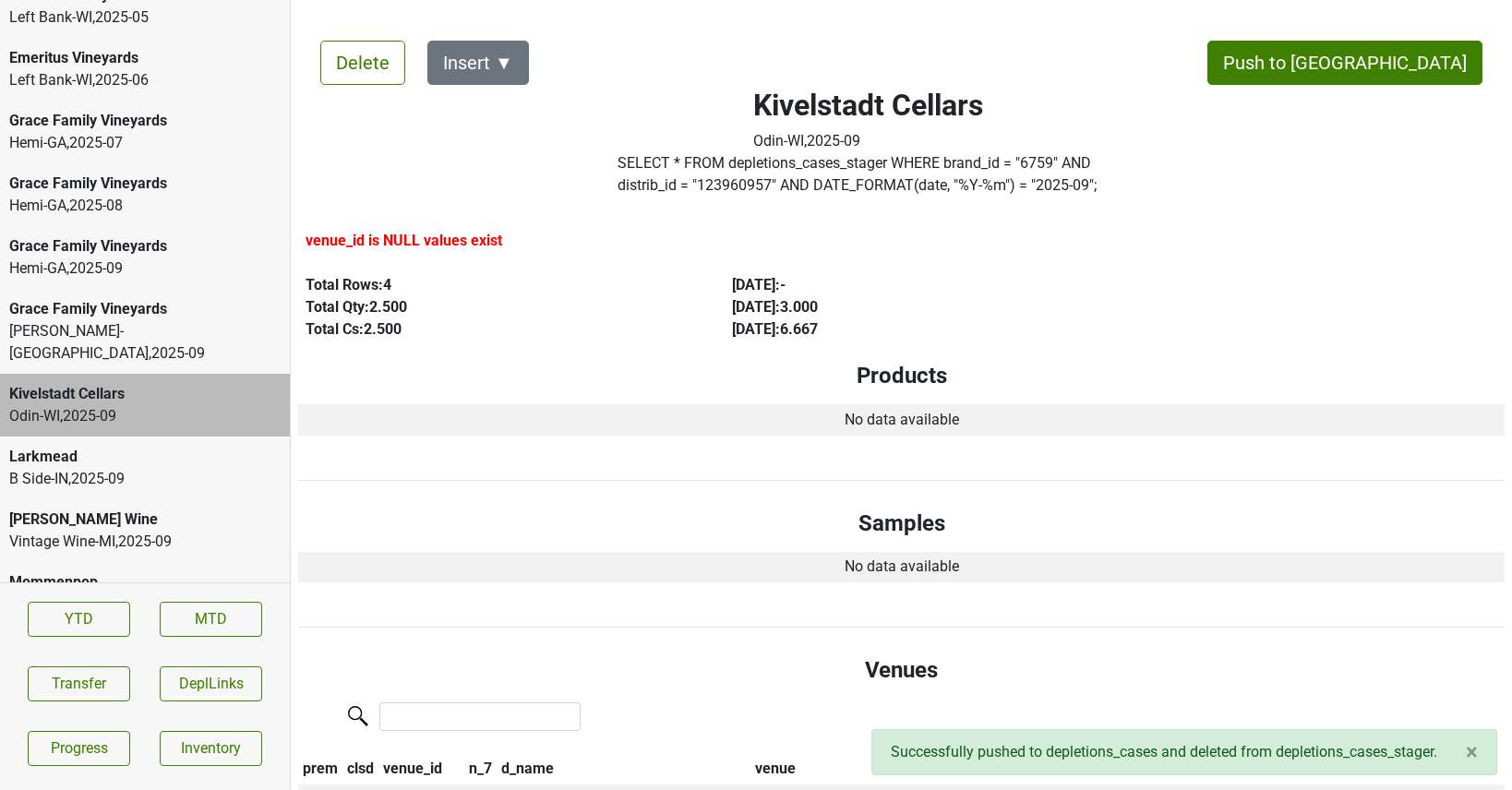
click at [102, 298] on div "Grace Family Vineyards" at bounding box center [144, 309] width 271 height 22
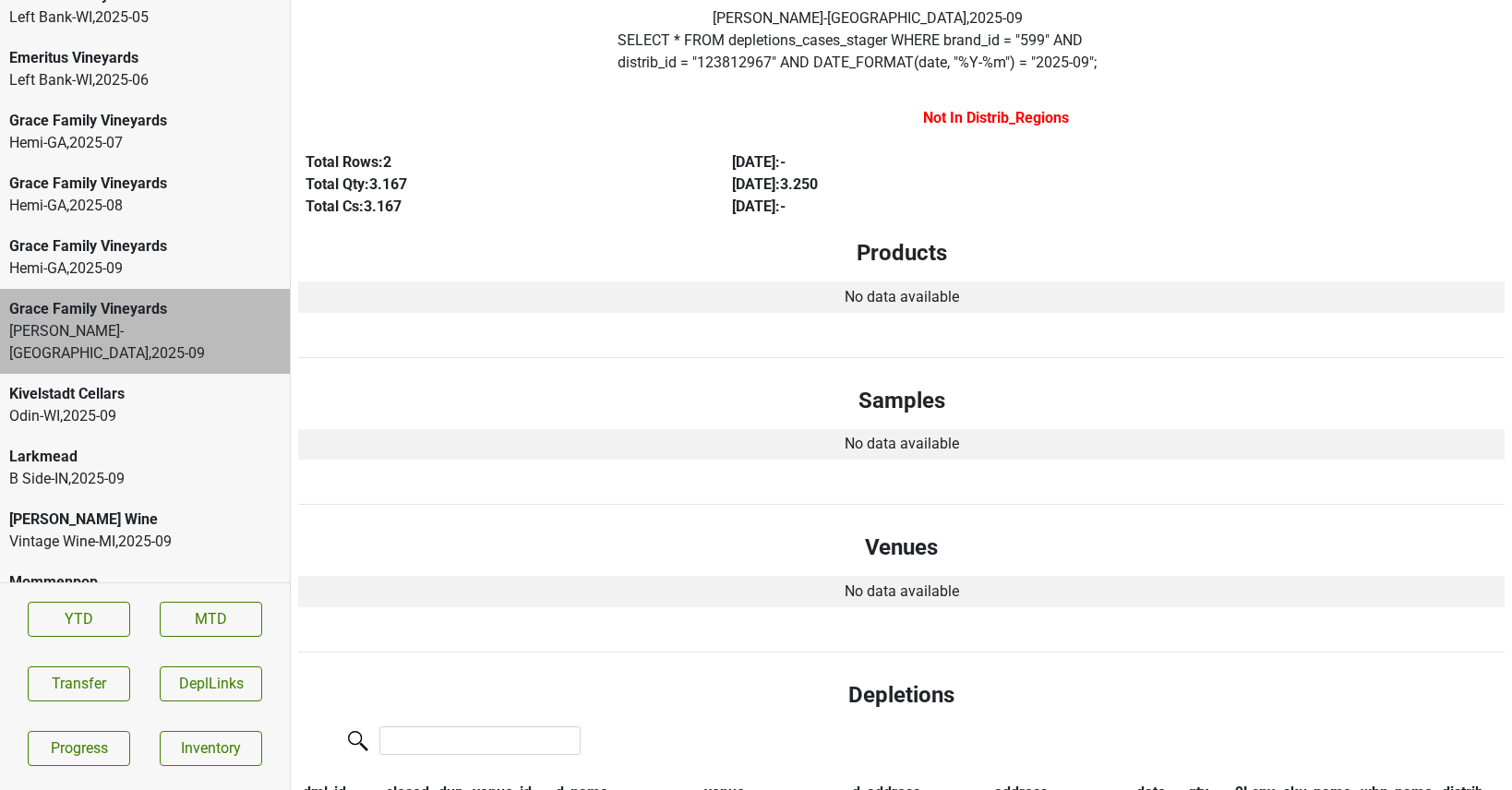
scroll to position [0, 0]
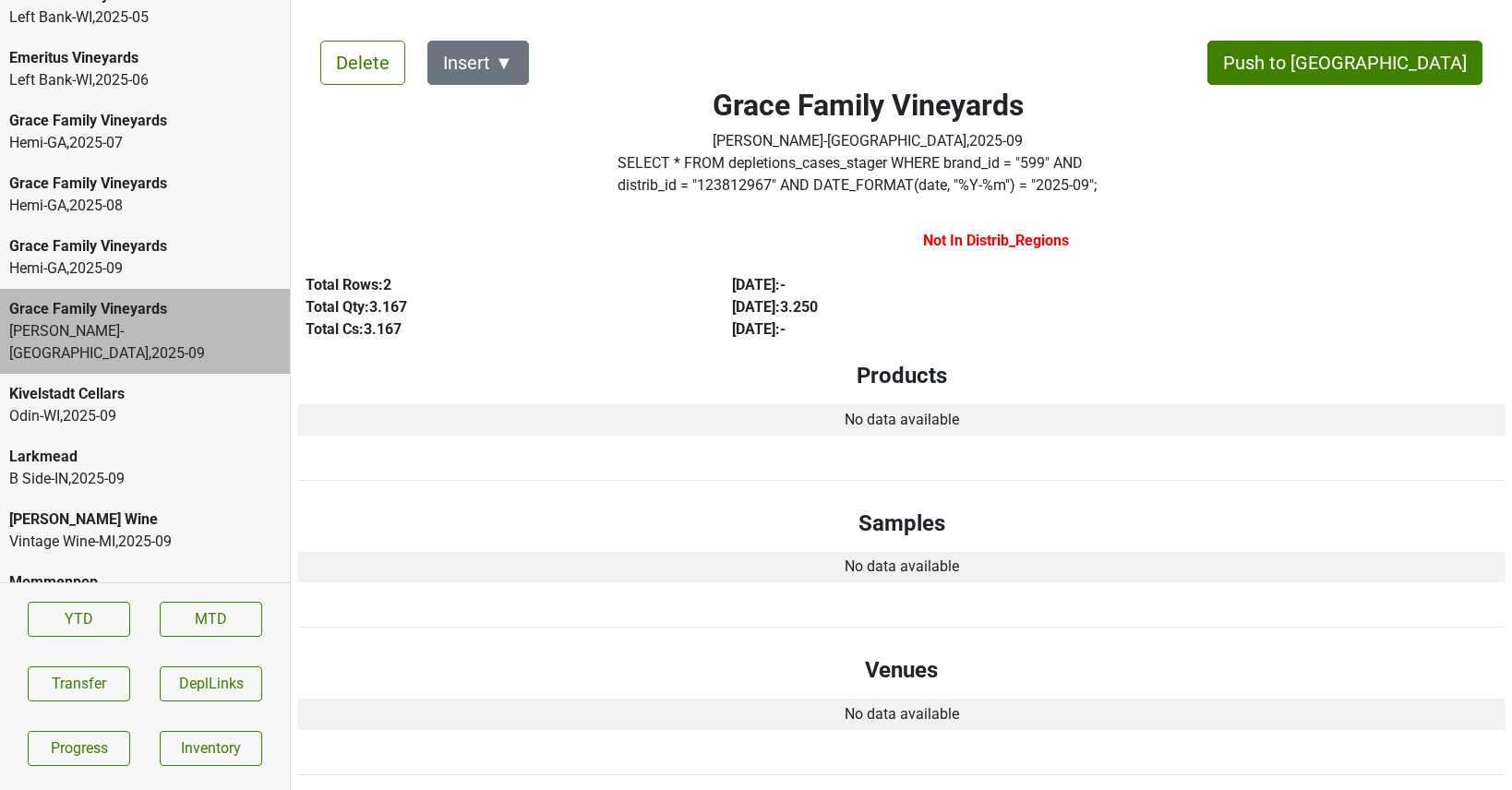
click at [861, 191] on label "SELECT * FROM depletions_cases_stager WHERE brand_id = " 599 " AND distrib_id =…" at bounding box center [868, 174] width 501 height 44
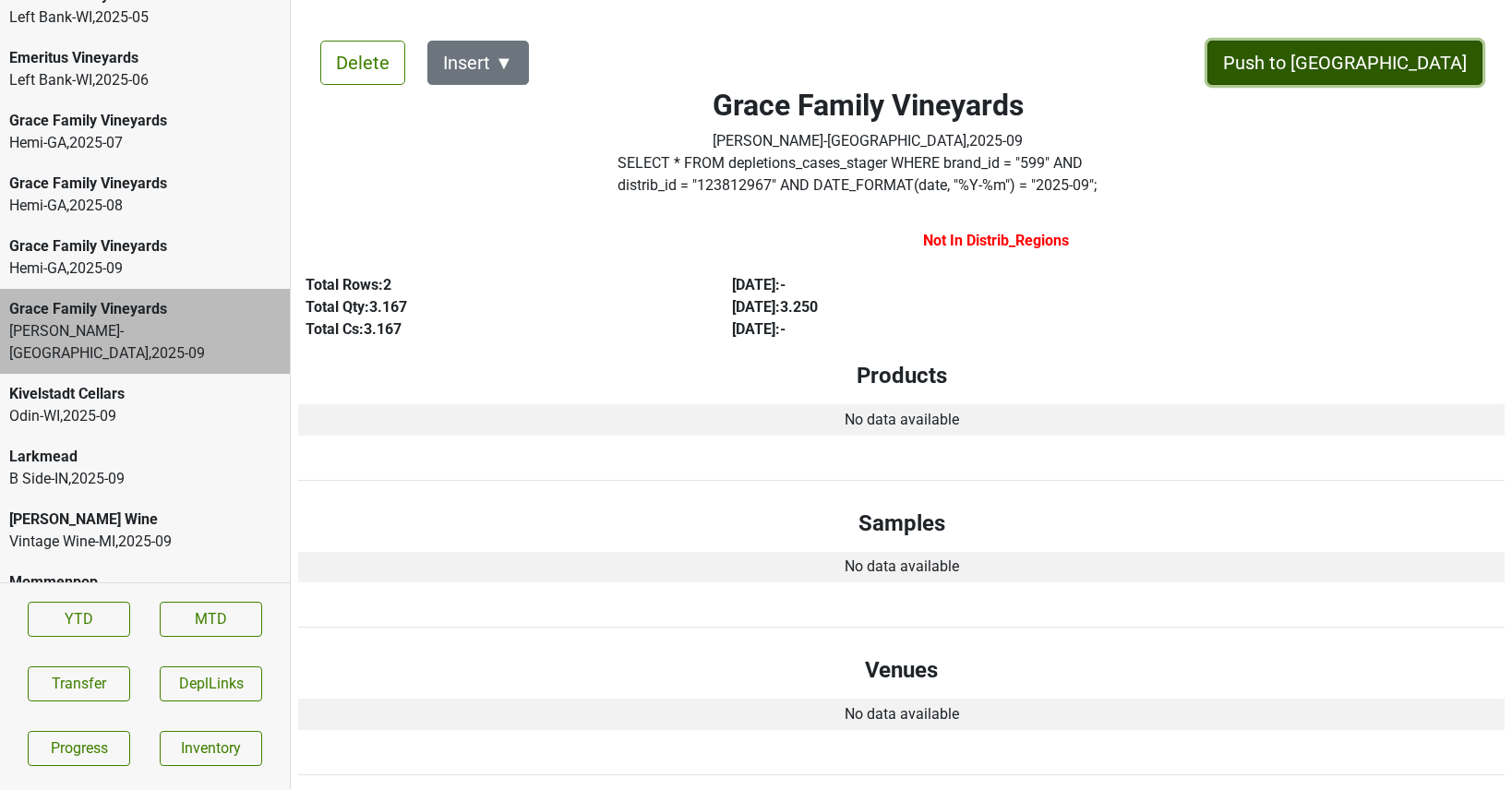
click at [1397, 69] on button "Push to DC" at bounding box center [1344, 63] width 275 height 44
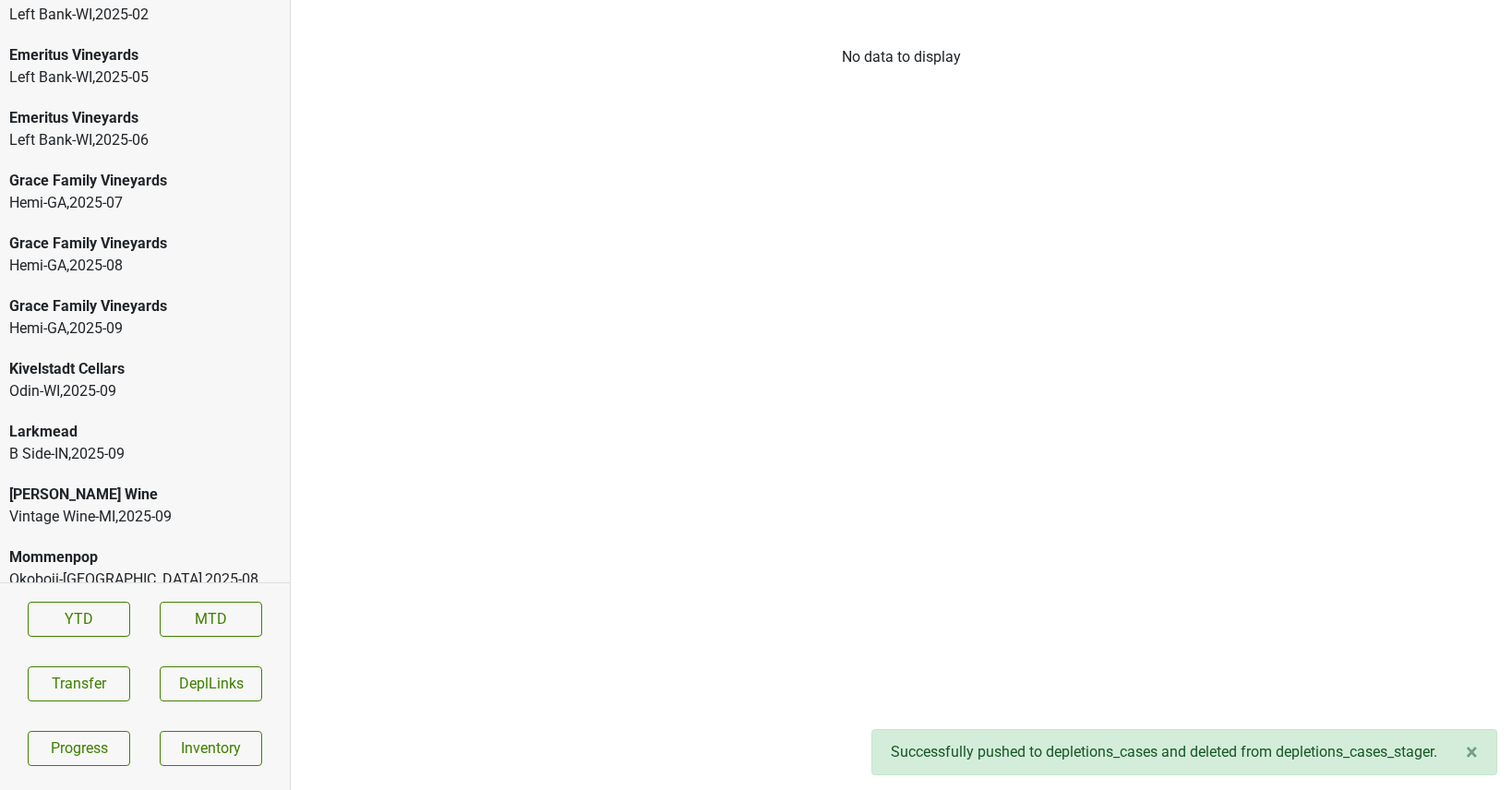
scroll to position [3874, 0]
